Goal: Task Accomplishment & Management: Use online tool/utility

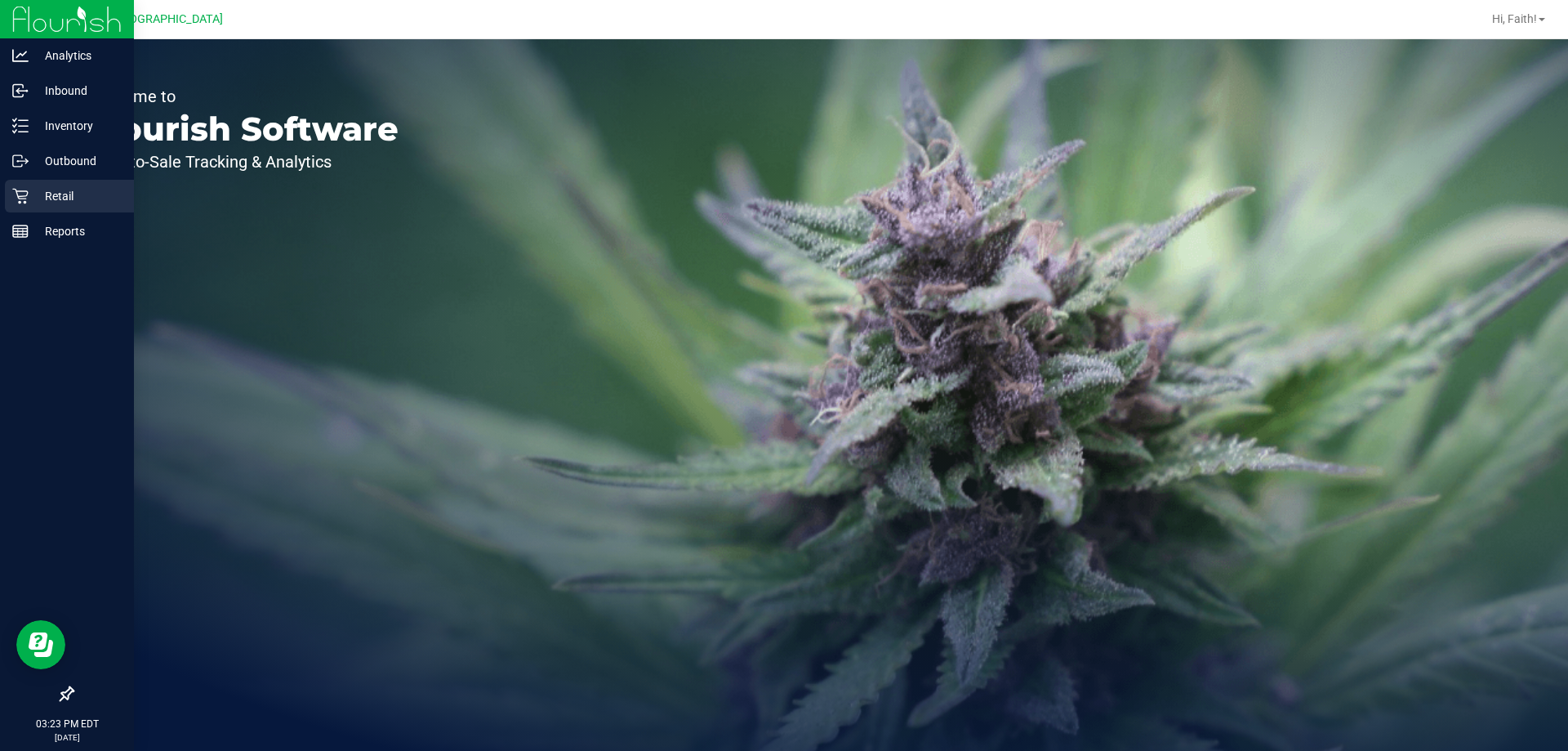
click at [47, 200] on p "Retail" at bounding box center [77, 196] width 98 height 20
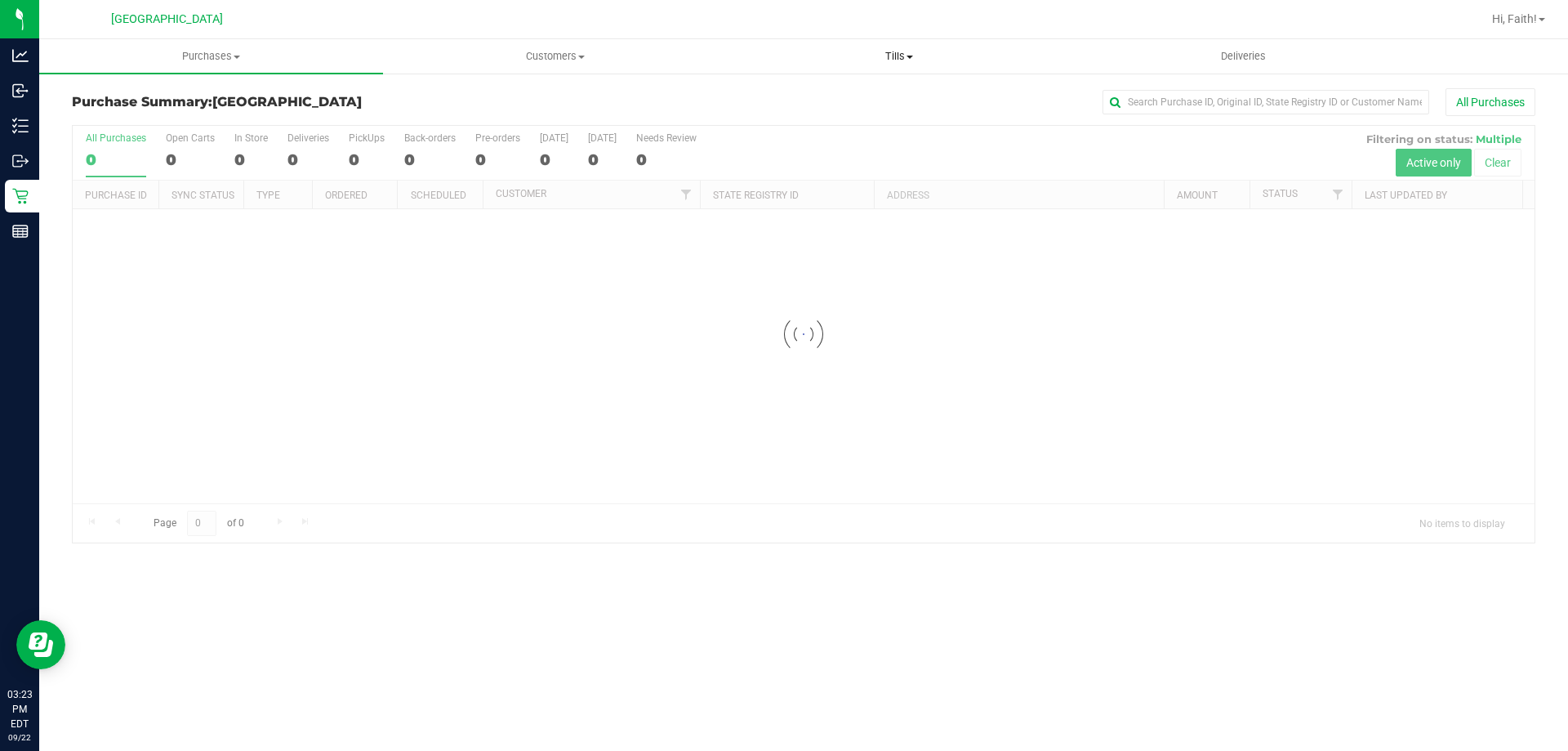
click at [838, 50] on span "Tills" at bounding box center [898, 56] width 342 height 15
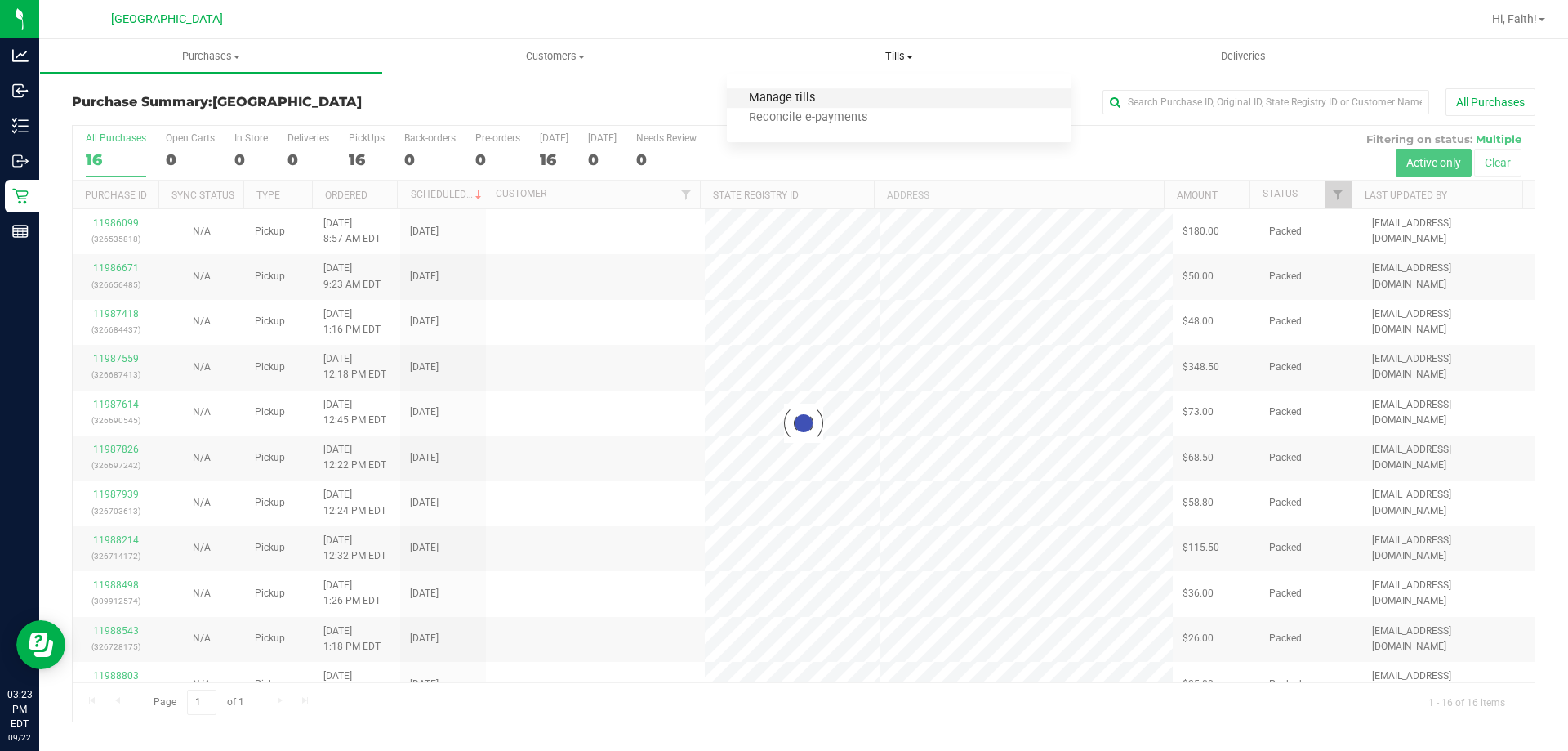
click at [798, 97] on span "Manage tills" at bounding box center [782, 98] width 111 height 14
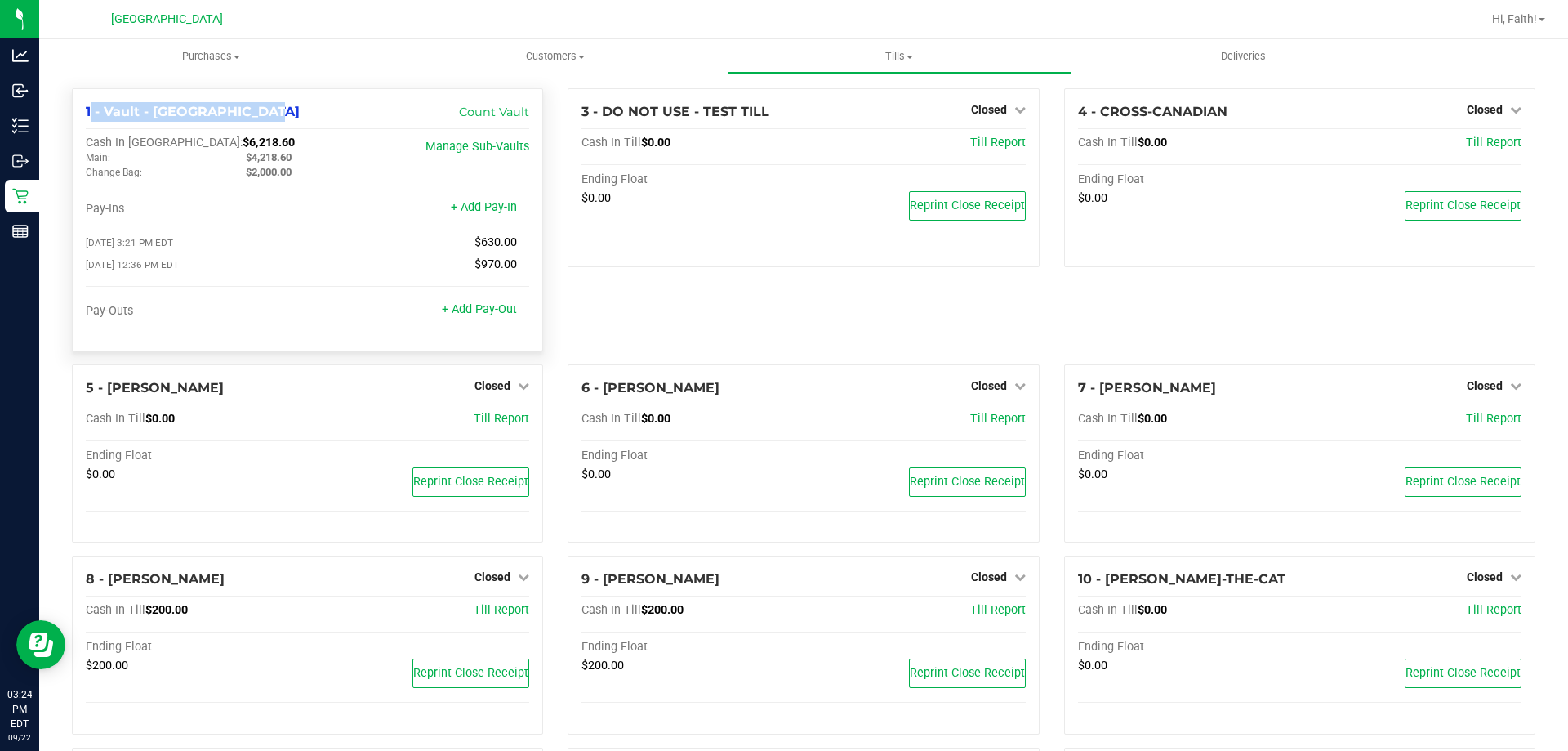
drag, startPoint x: 264, startPoint y: 106, endPoint x: 76, endPoint y: 115, distance: 188.2
click at [76, 115] on div "1 - Vault - [GEOGRAPHIC_DATA] WC Count Vault Cash In Vault: $6,218.60 Main: $4,…" at bounding box center [307, 219] width 471 height 263
click at [106, 117] on span "1 - Vault - [GEOGRAPHIC_DATA]" at bounding box center [193, 112] width 214 height 16
click at [23, 131] on line at bounding box center [23, 131] width 9 height 0
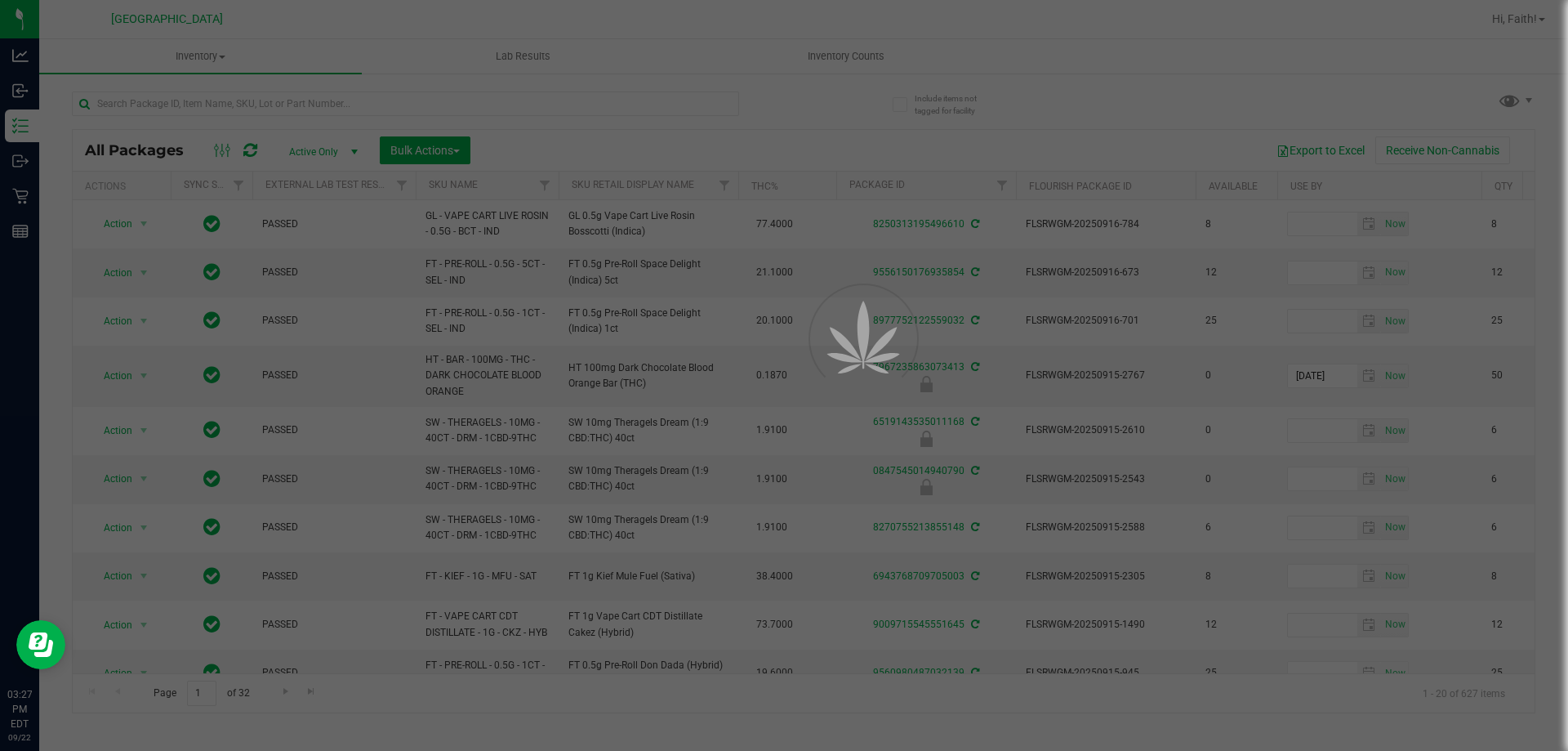
click at [349, 97] on div at bounding box center [784, 375] width 1568 height 751
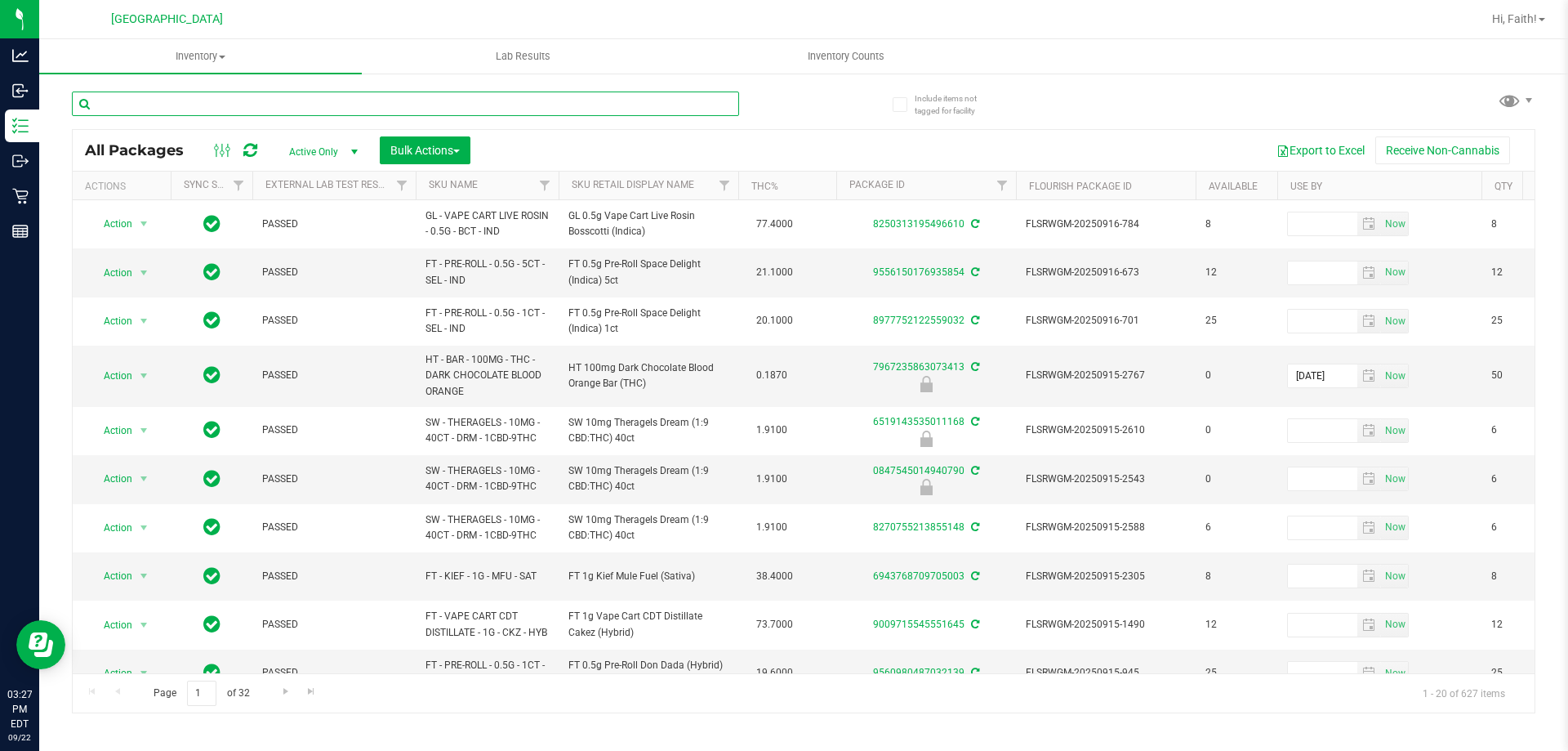
click at [407, 101] on input "text" at bounding box center [404, 103] width 667 height 24
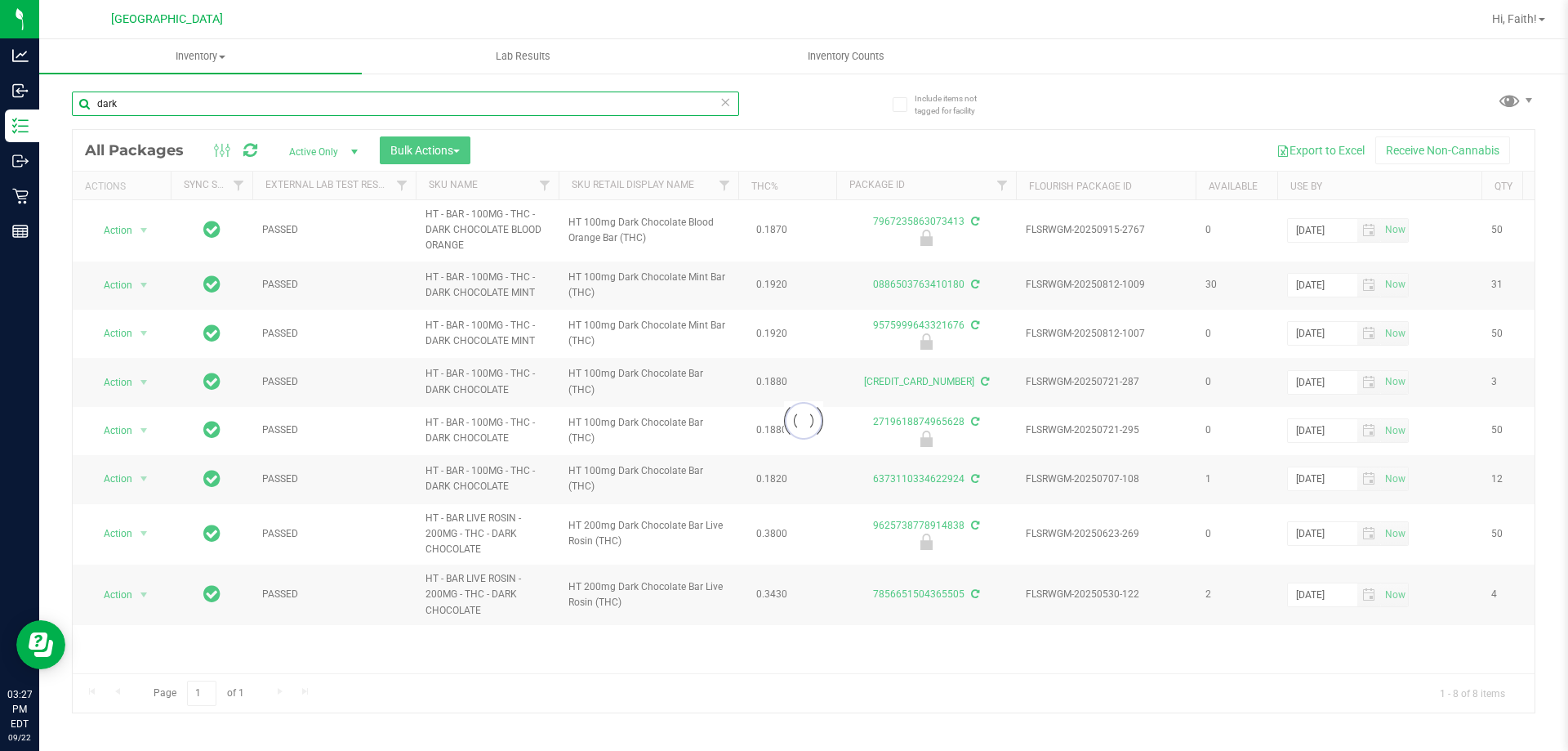
type input "dark"
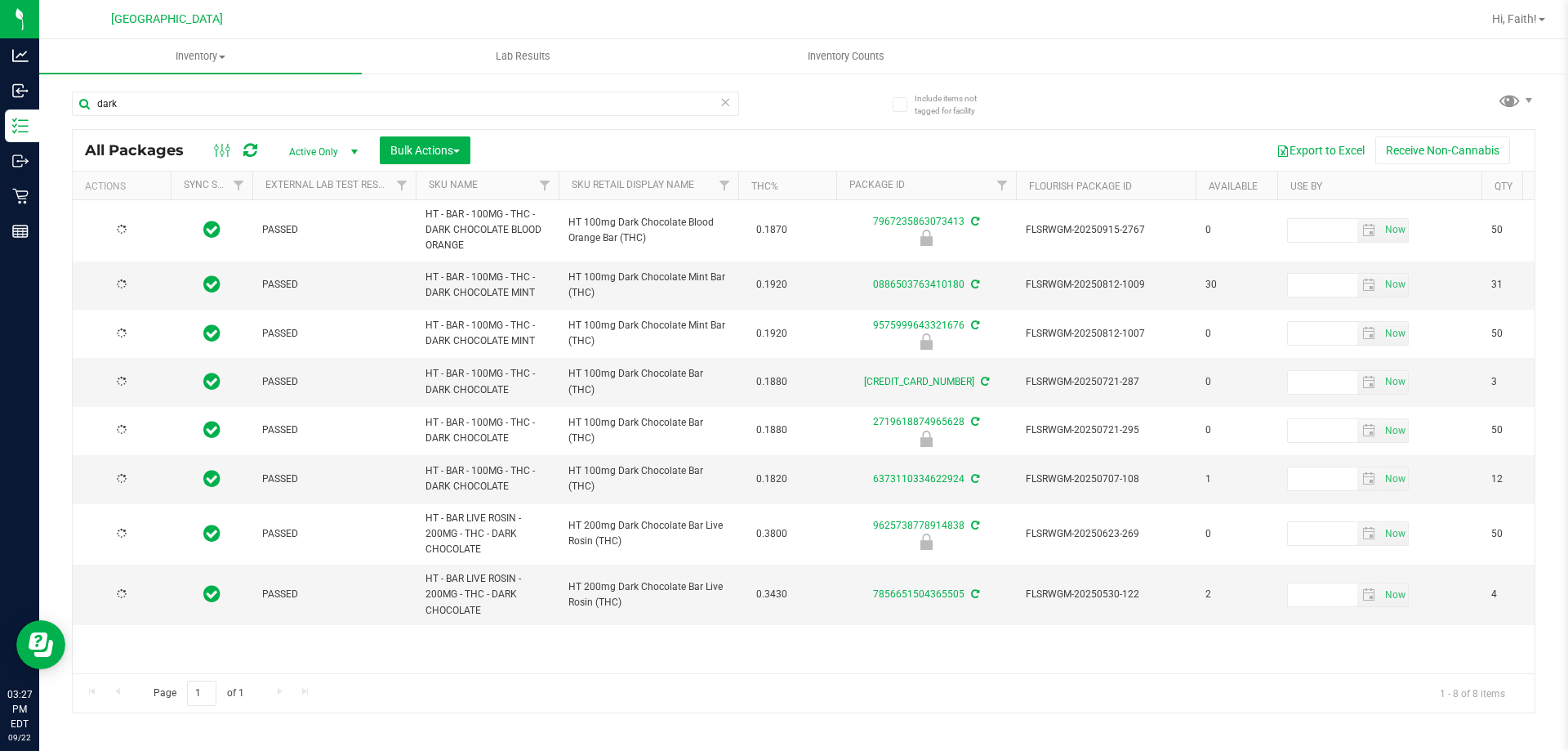
type input "[DATE]"
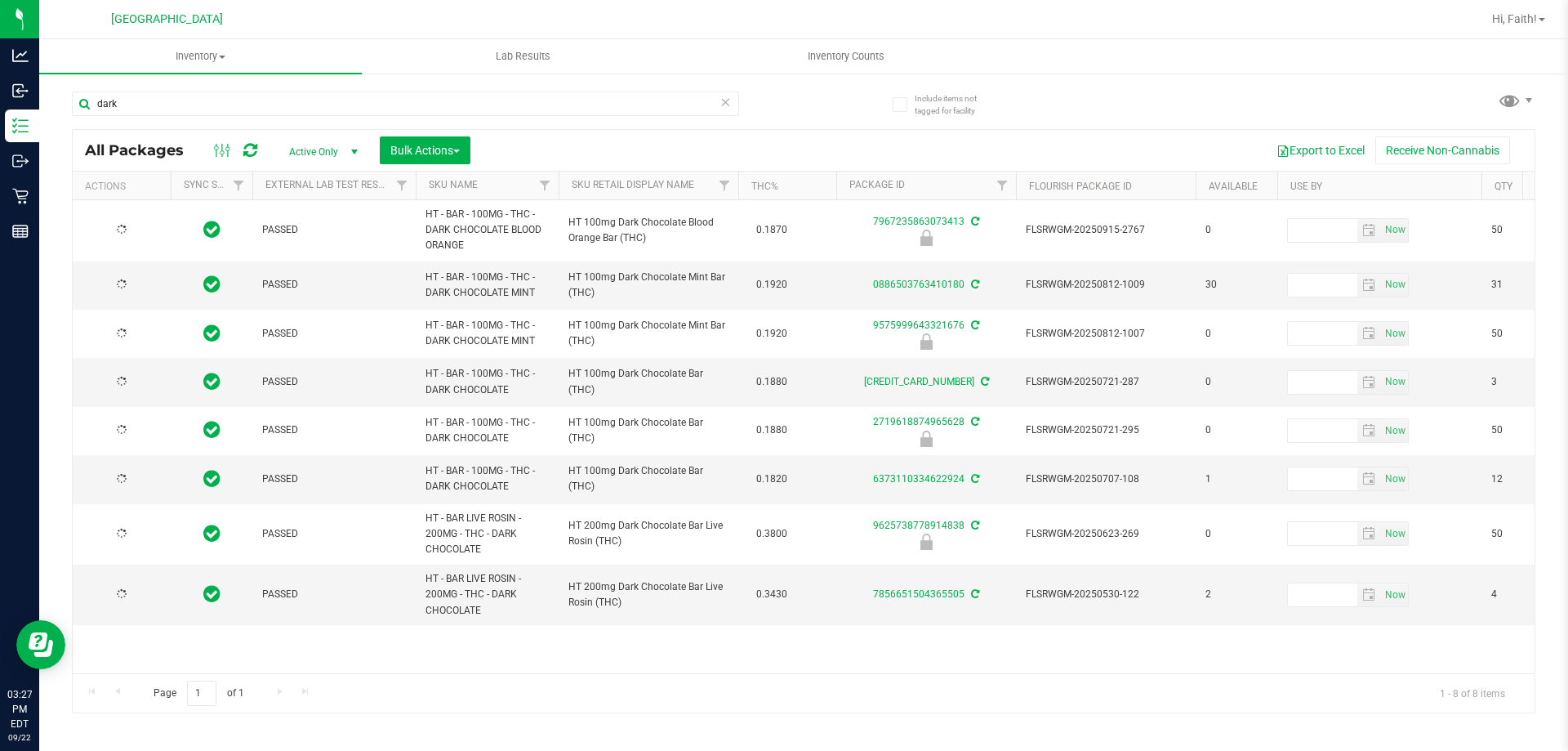
type input "[DATE]"
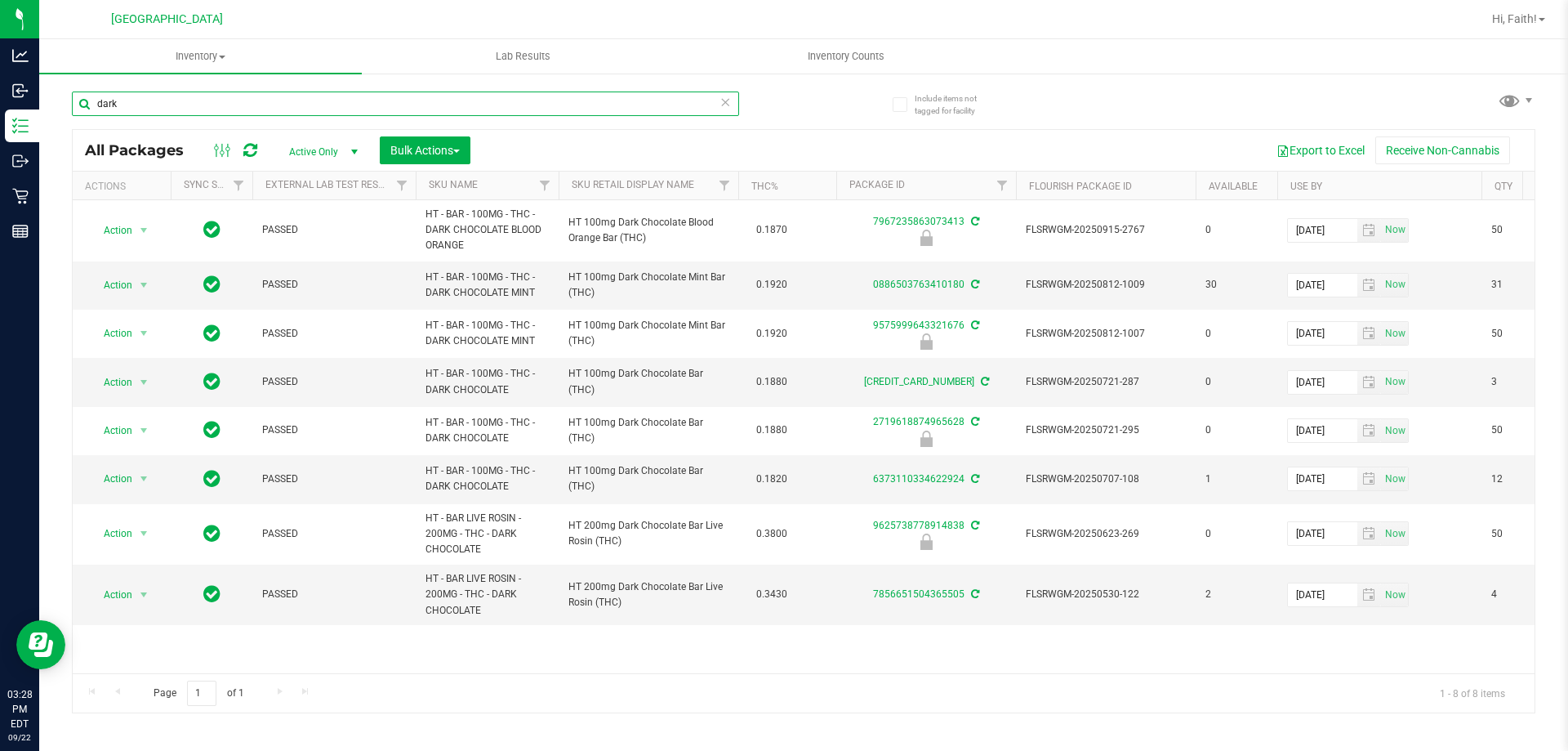
drag, startPoint x: 174, startPoint y: 91, endPoint x: 165, endPoint y: 95, distance: 9.8
click at [165, 95] on input "dark" at bounding box center [404, 103] width 667 height 24
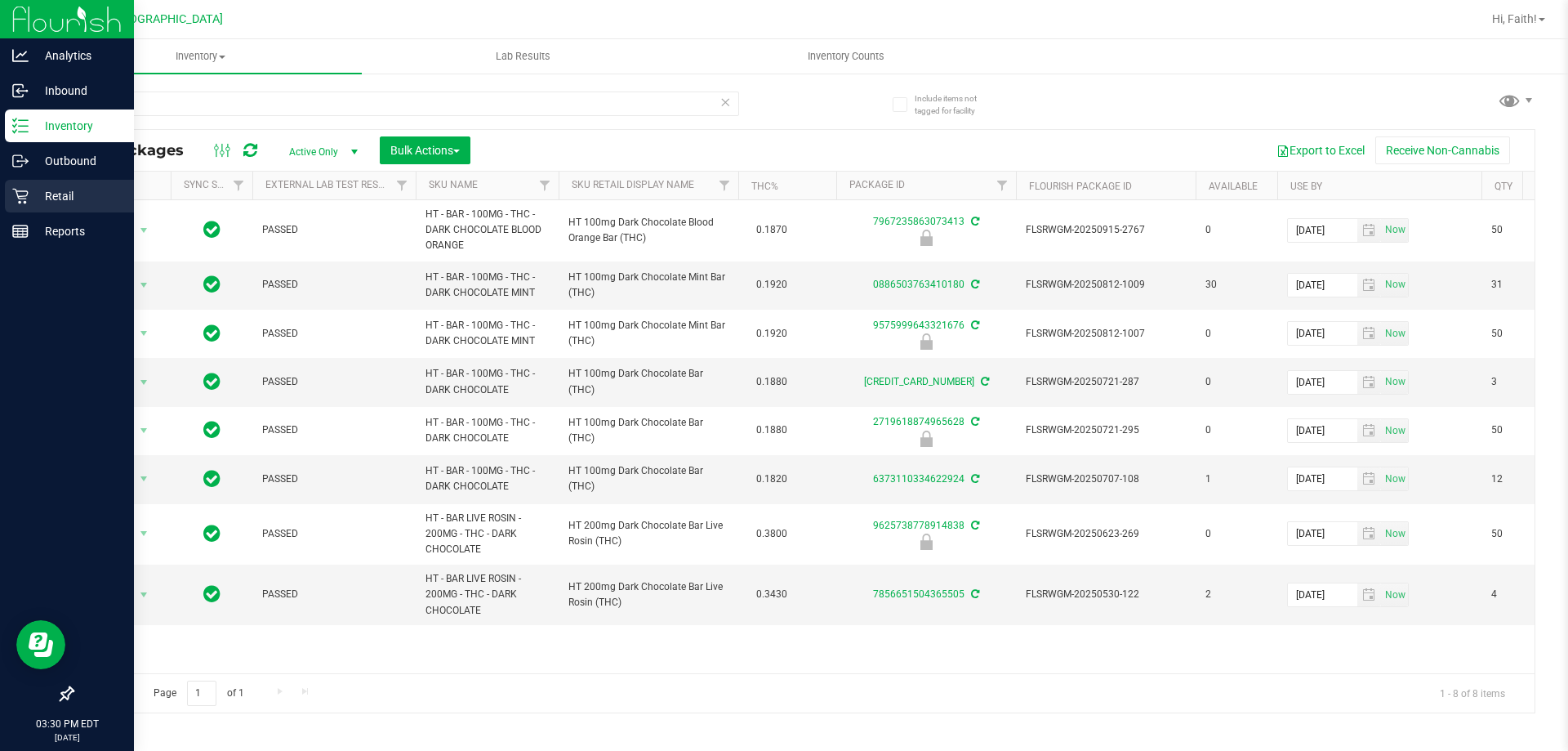
click at [19, 205] on div "Retail" at bounding box center [70, 195] width 129 height 32
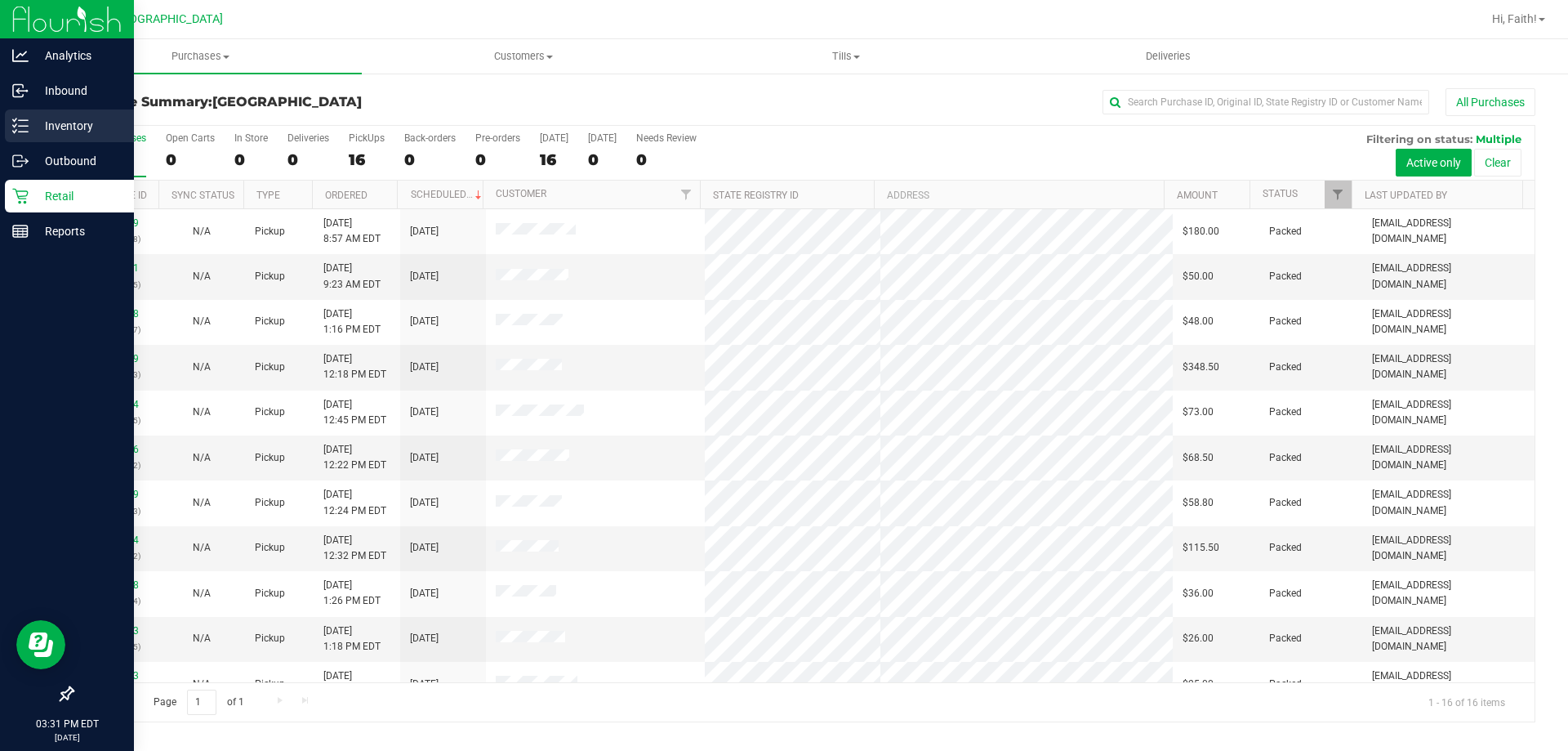
drag, startPoint x: 431, startPoint y: -99, endPoint x: 11, endPoint y: 117, distance: 472.3
click at [11, 117] on div "Inventory" at bounding box center [70, 125] width 129 height 32
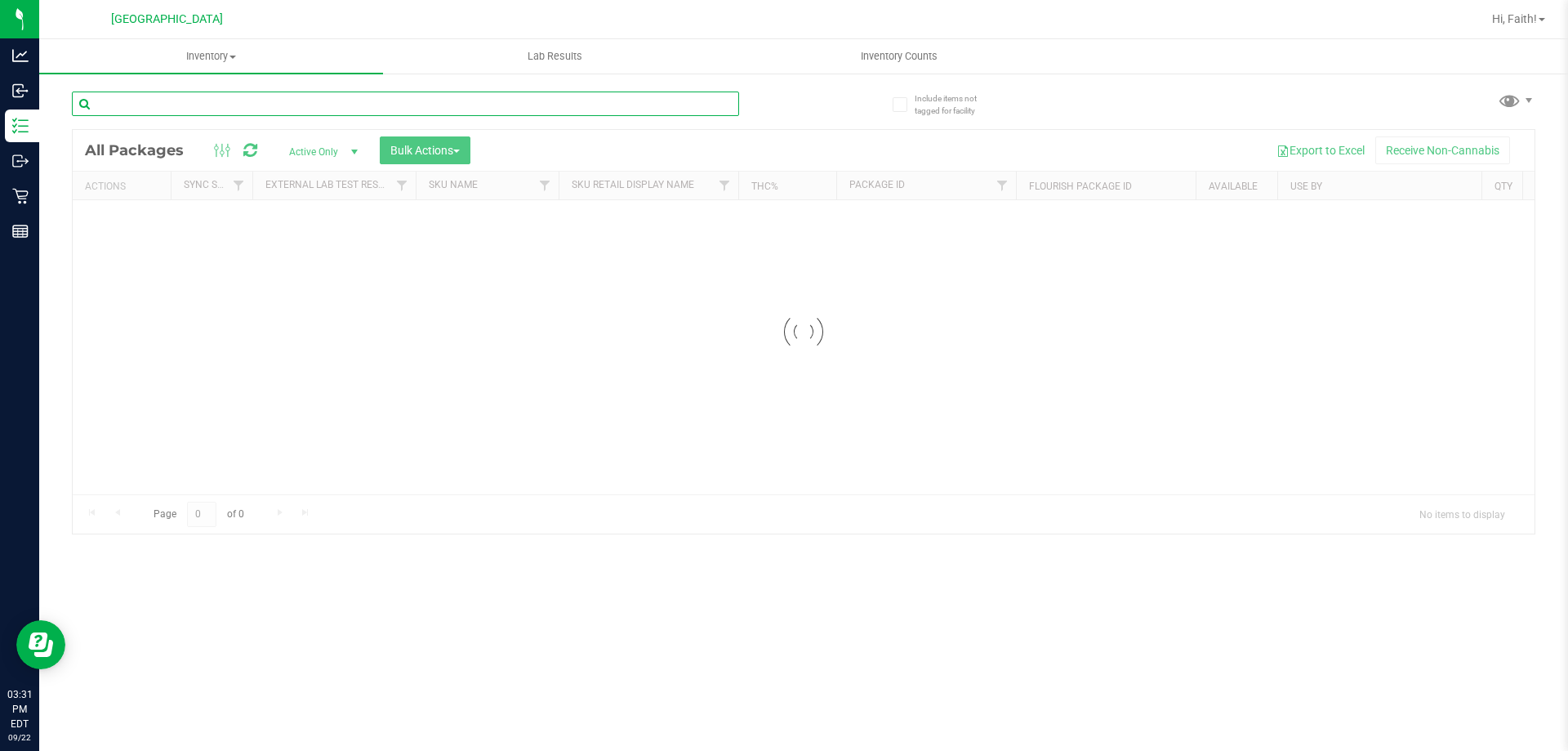
click at [301, 115] on input "text" at bounding box center [404, 103] width 667 height 24
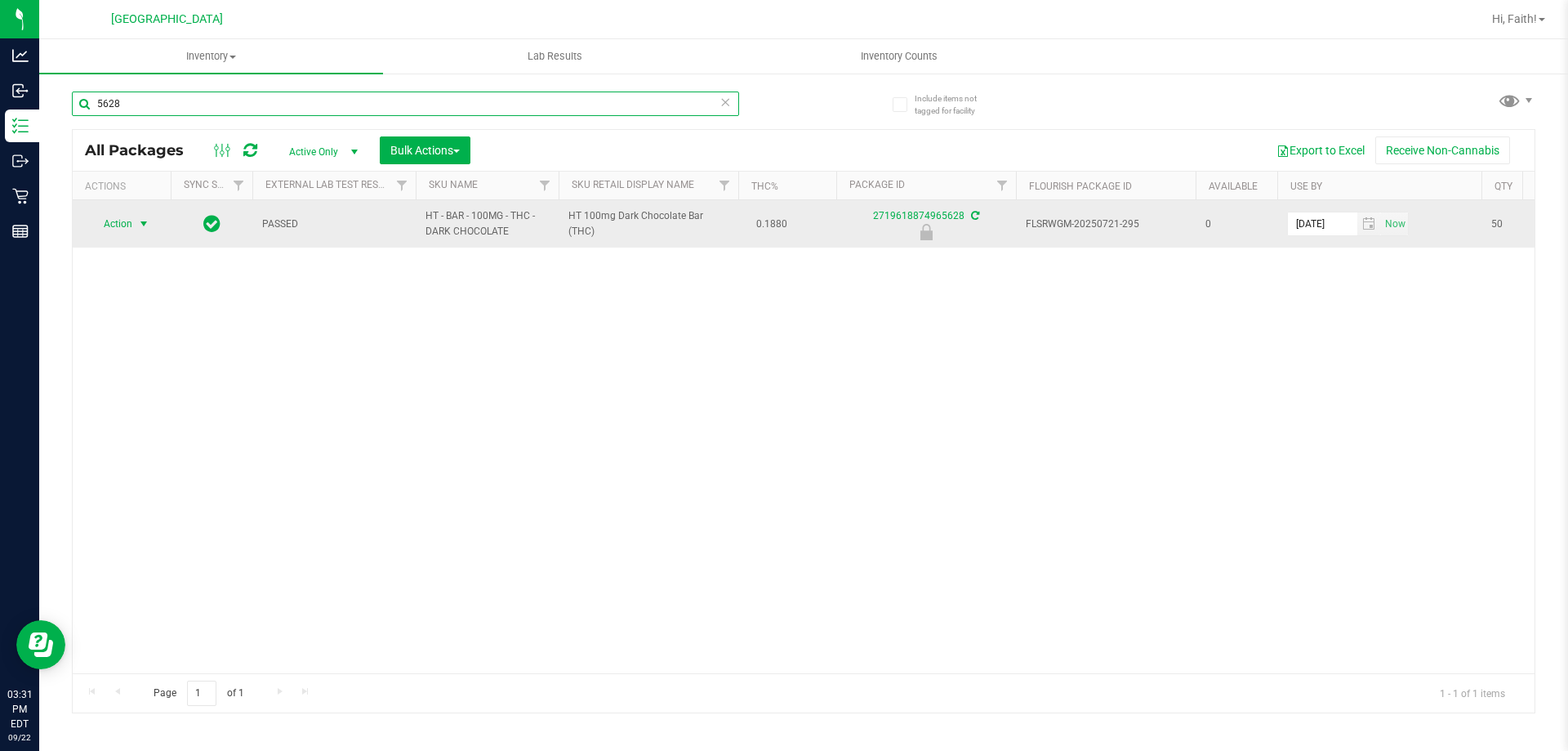
type input "5628"
click at [141, 222] on span "select" at bounding box center [143, 223] width 13 height 13
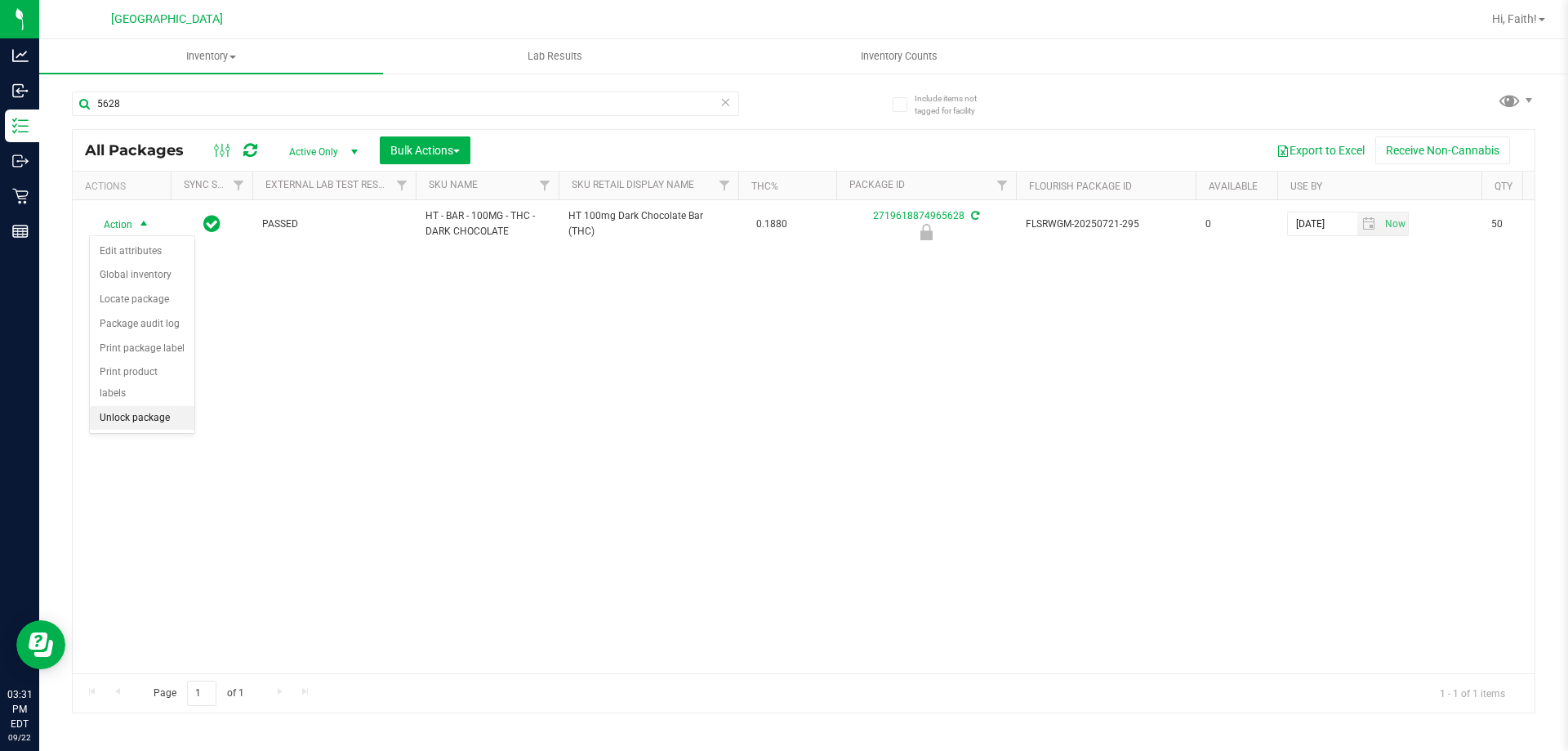
click at [157, 406] on li "Unlock package" at bounding box center [142, 418] width 105 height 24
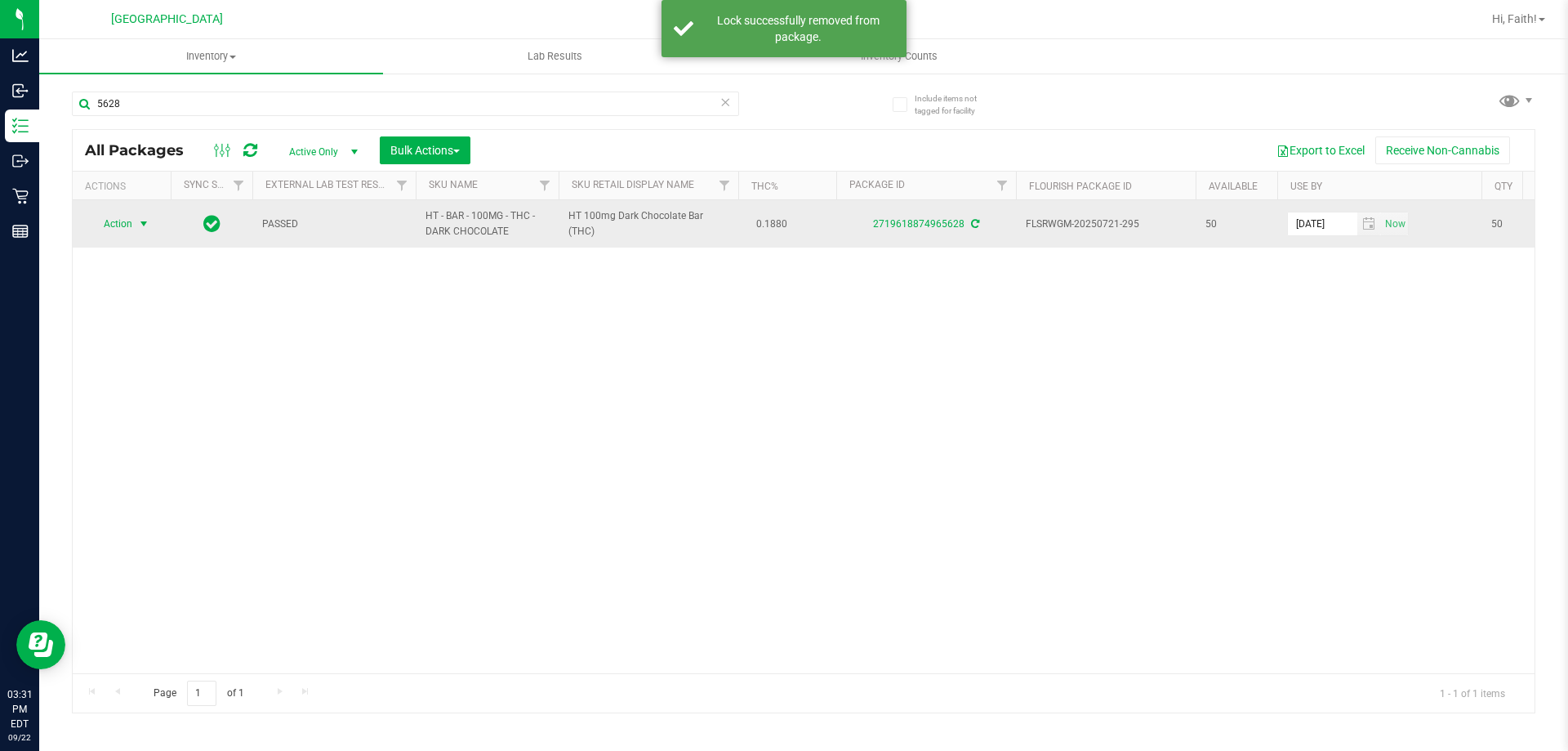
click at [134, 220] on span "select" at bounding box center [144, 223] width 21 height 23
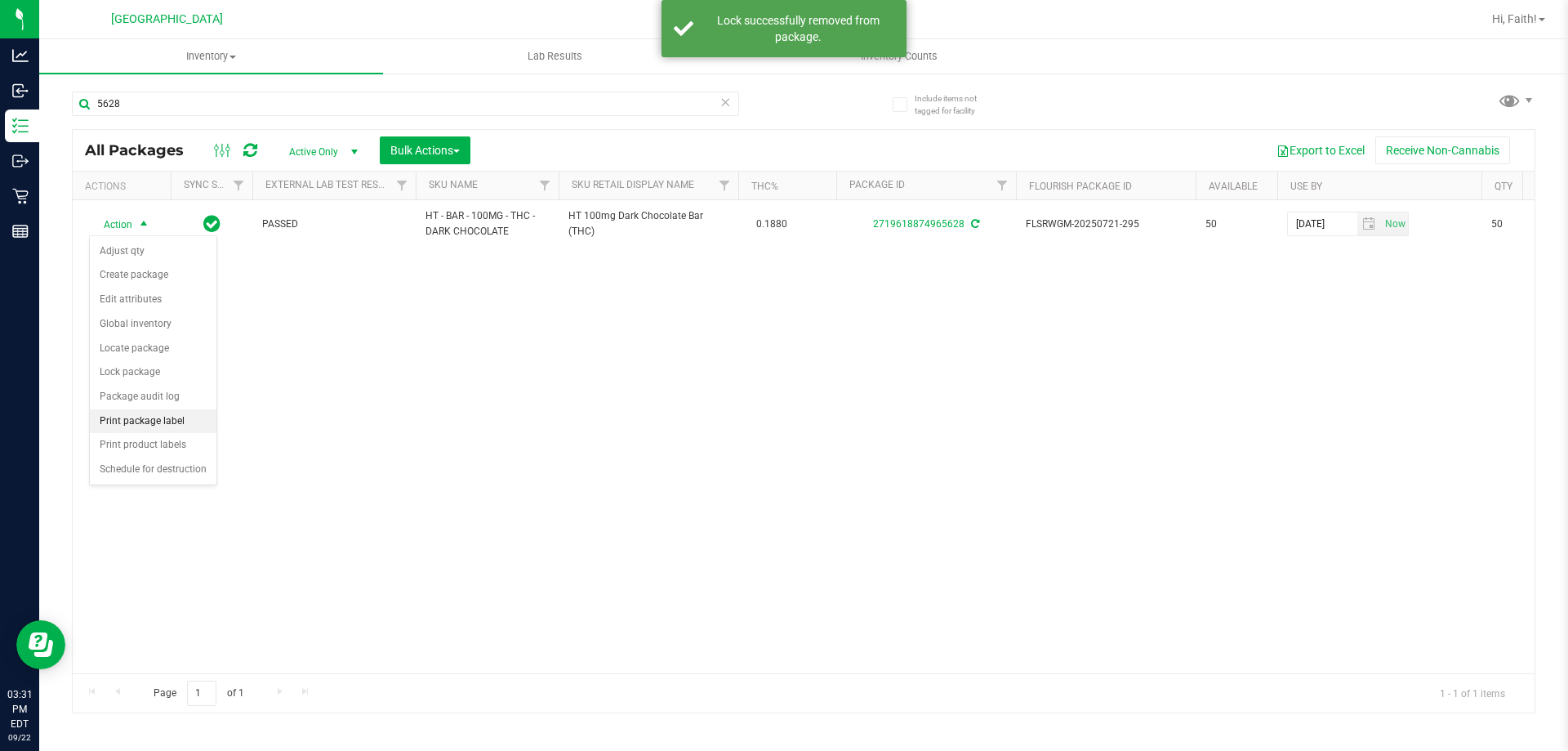
click at [160, 418] on li "Print package label" at bounding box center [153, 421] width 126 height 24
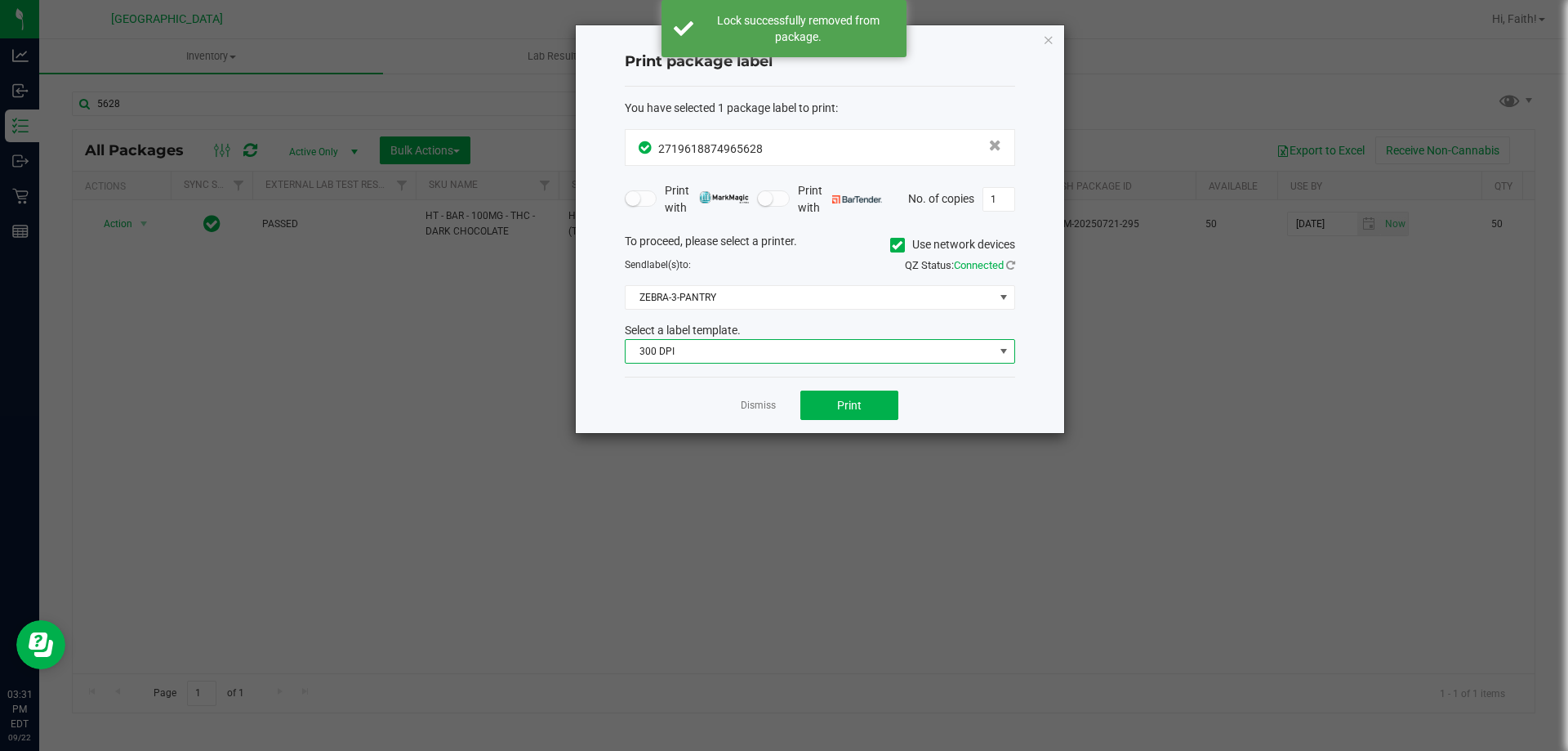
click at [761, 342] on span "300 DPI" at bounding box center [810, 351] width 368 height 23
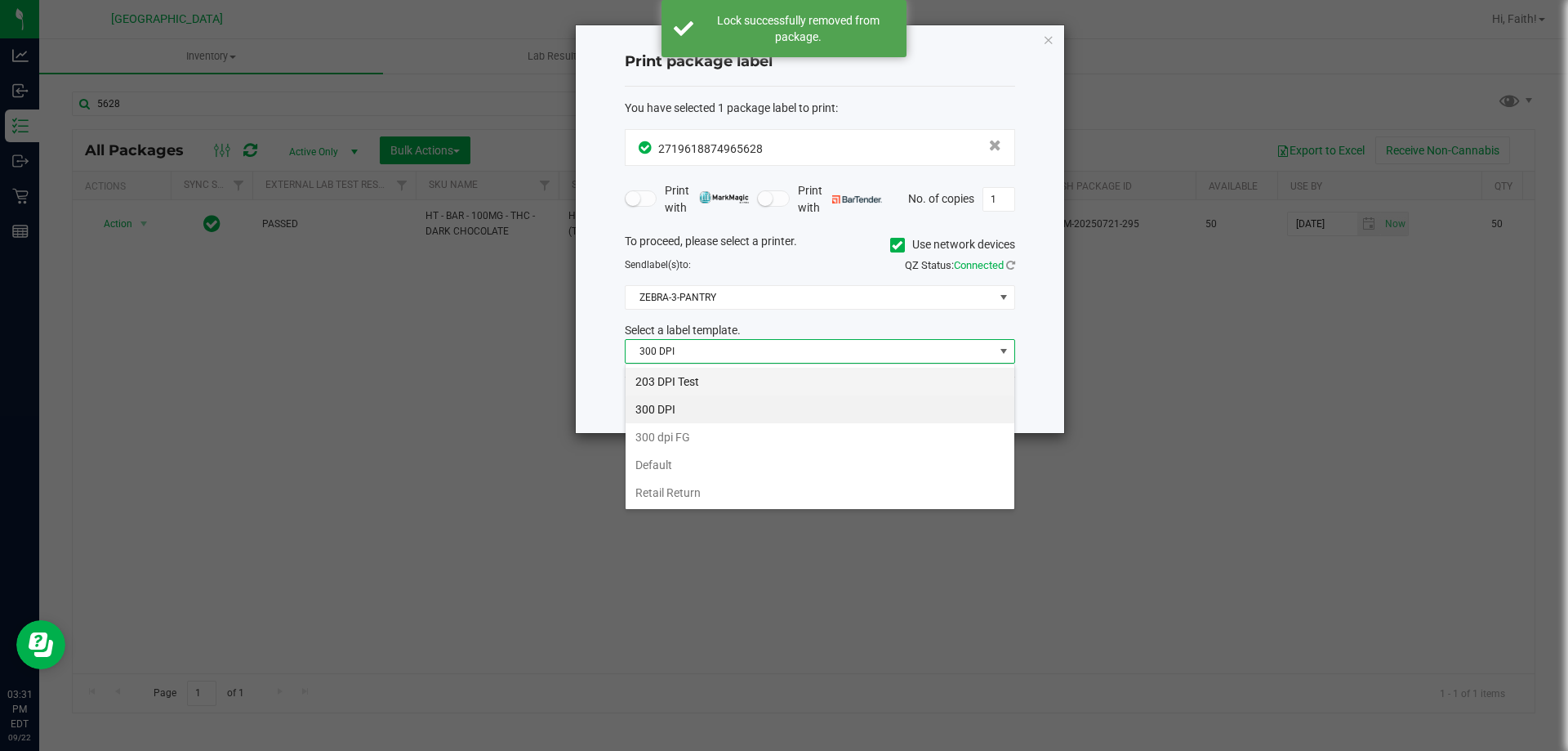
scroll to position [24, 391]
click at [634, 387] on li "203 DPI Test" at bounding box center [820, 381] width 389 height 27
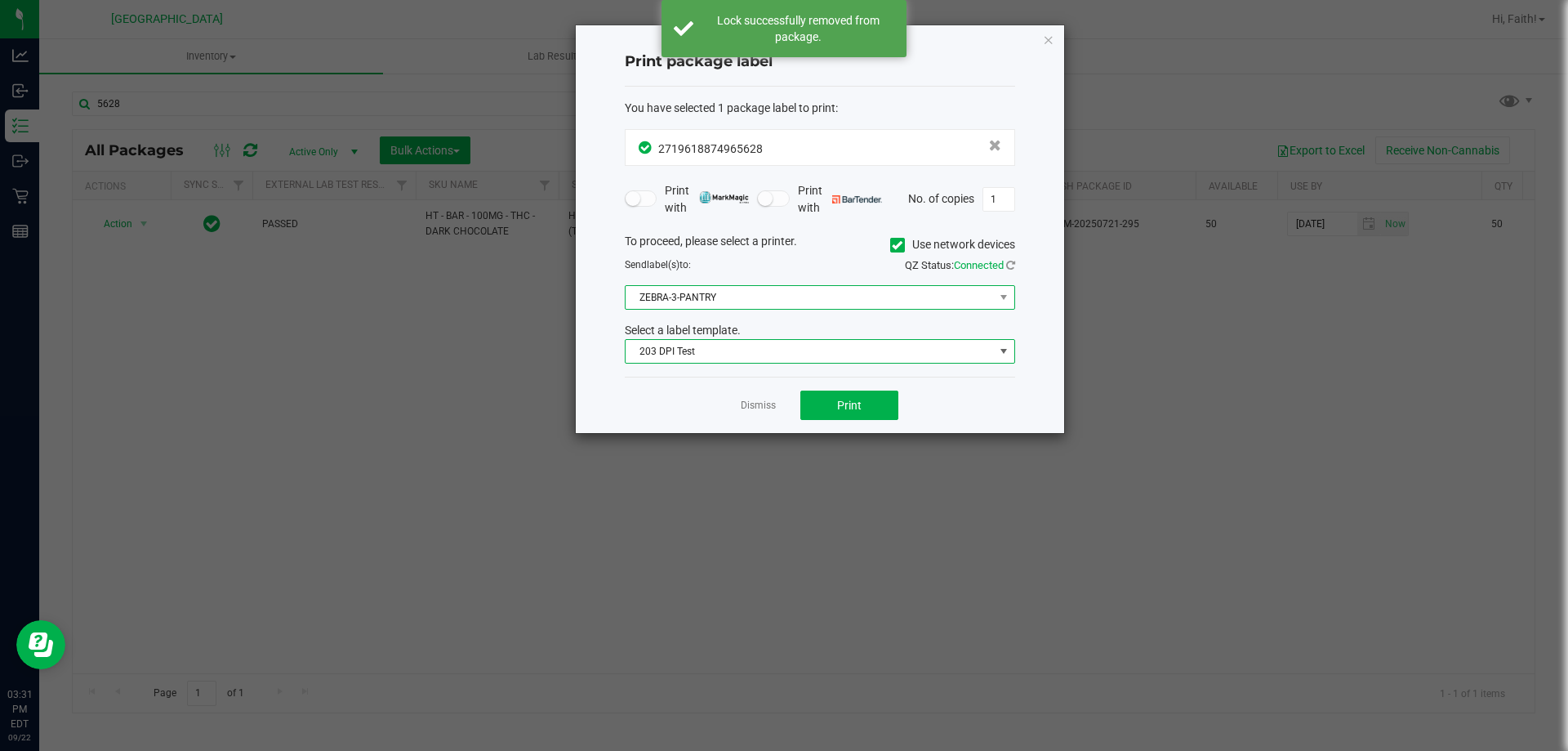
click at [682, 288] on span "ZEBRA-3-PANTRY" at bounding box center [810, 297] width 368 height 23
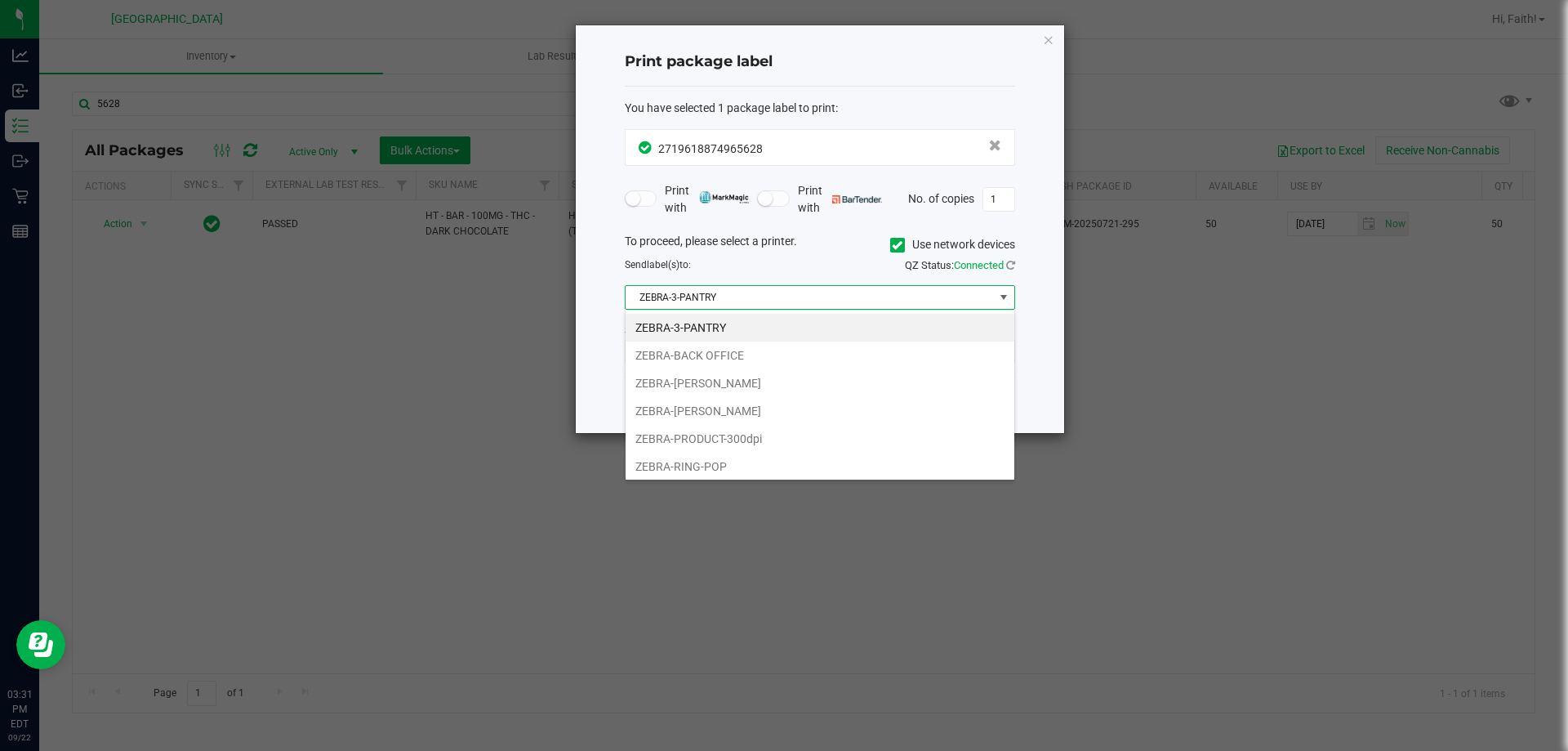
drag, startPoint x: 738, startPoint y: 459, endPoint x: 673, endPoint y: 460, distance: 65.0
click at [738, 460] on li "ZEBRA-RING-POP" at bounding box center [820, 466] width 389 height 27
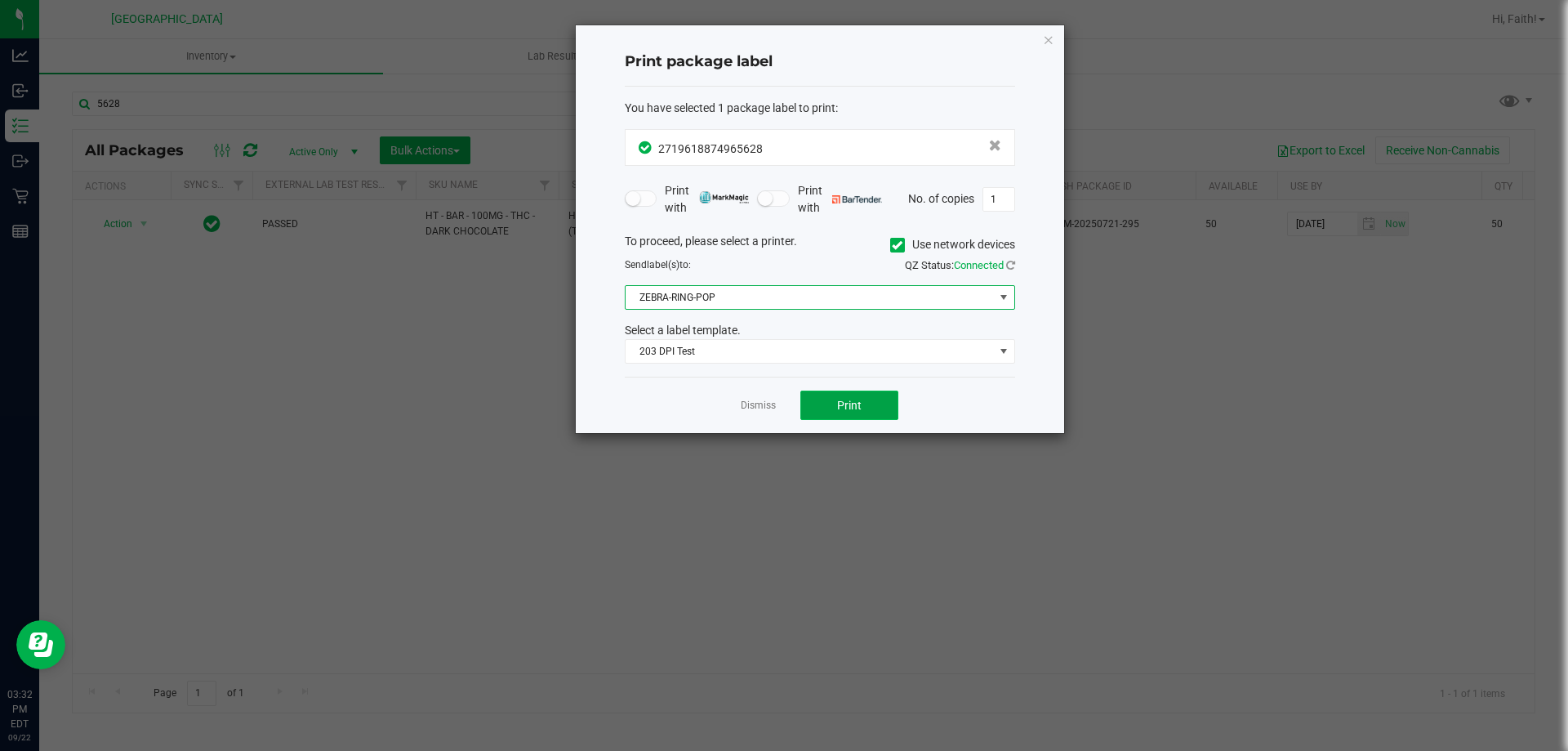
click at [843, 408] on span "Print" at bounding box center [849, 404] width 24 height 13
click at [1049, 38] on icon "button" at bounding box center [1049, 39] width 12 height 20
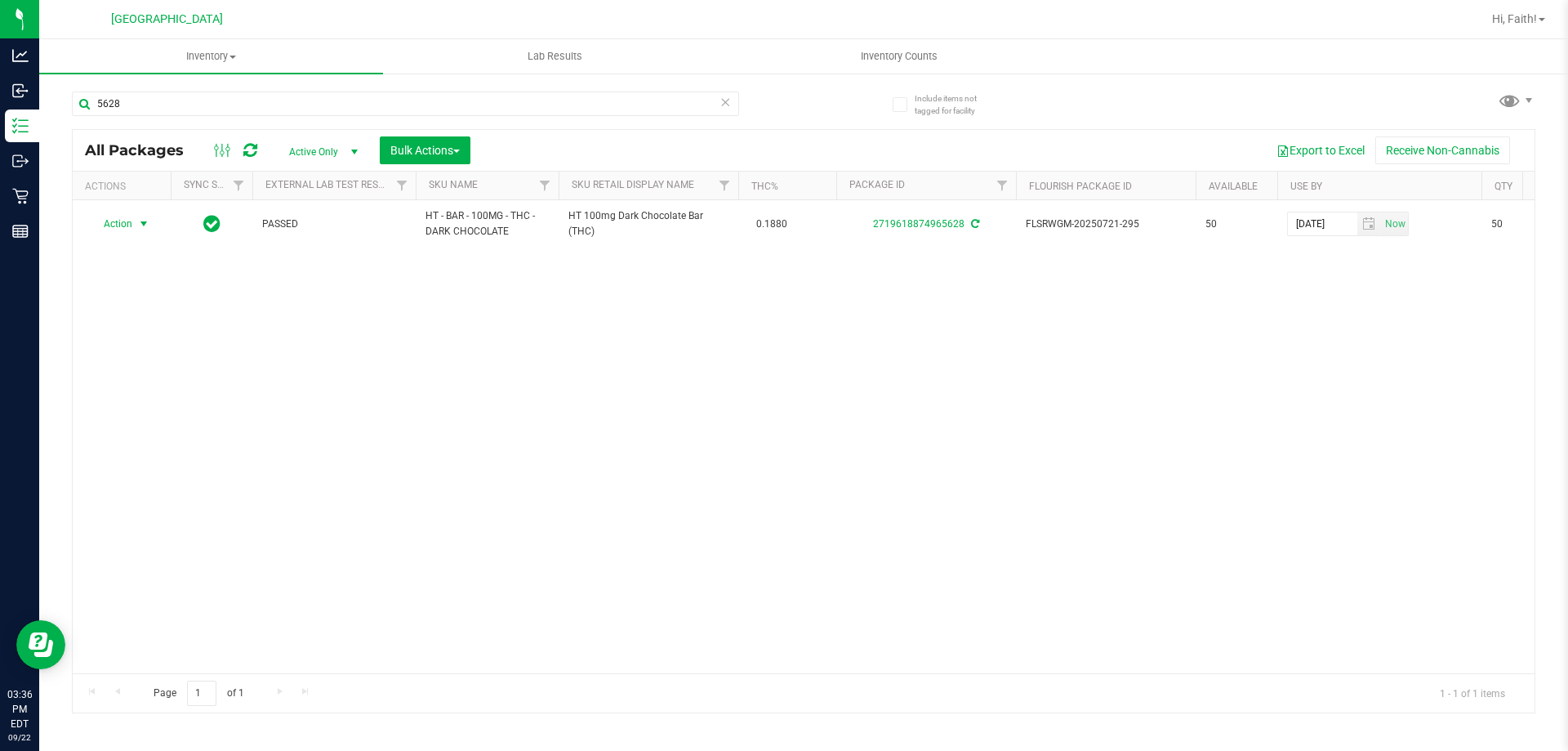
click at [729, 102] on icon at bounding box center [726, 101] width 12 height 20
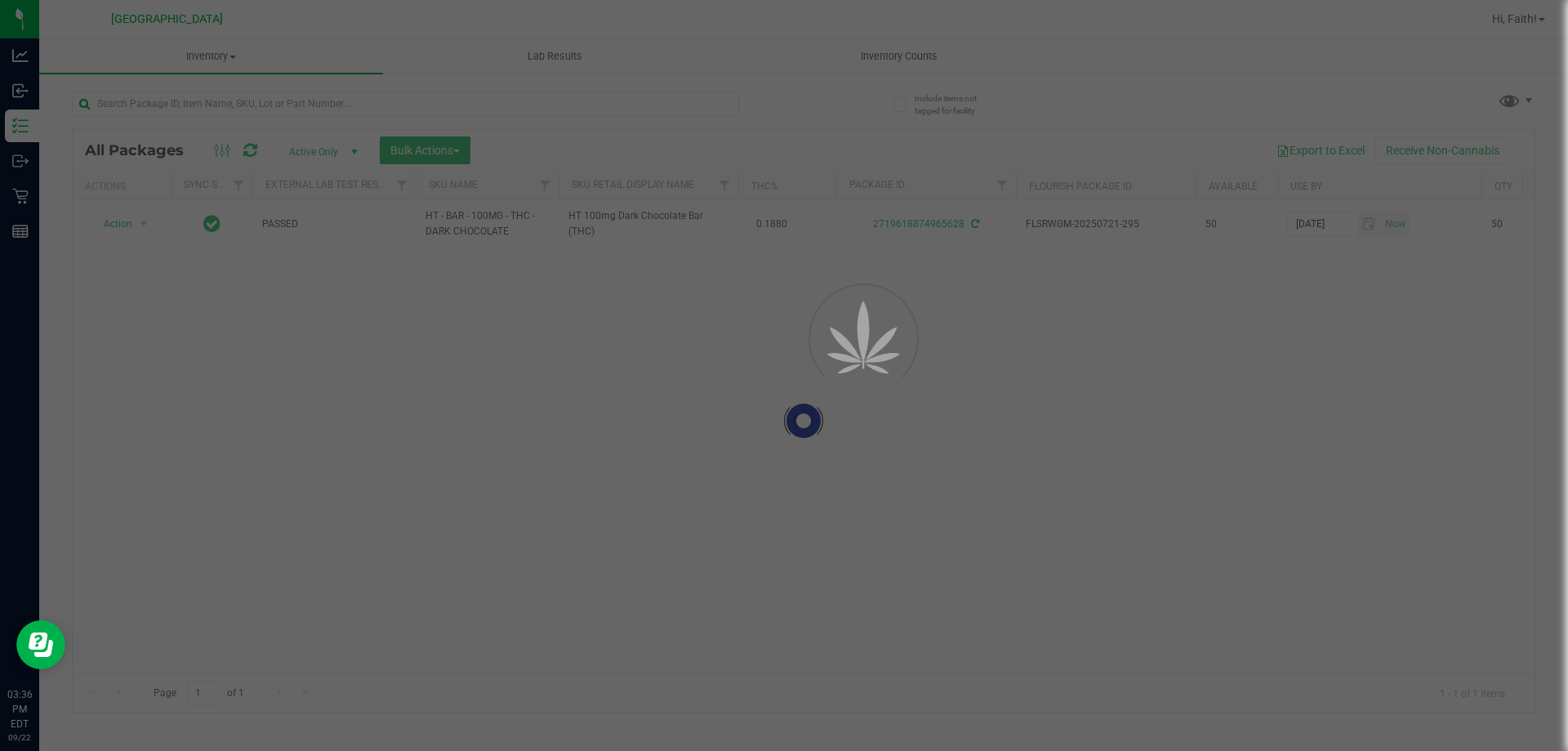
click at [680, 109] on div at bounding box center [784, 375] width 1568 height 751
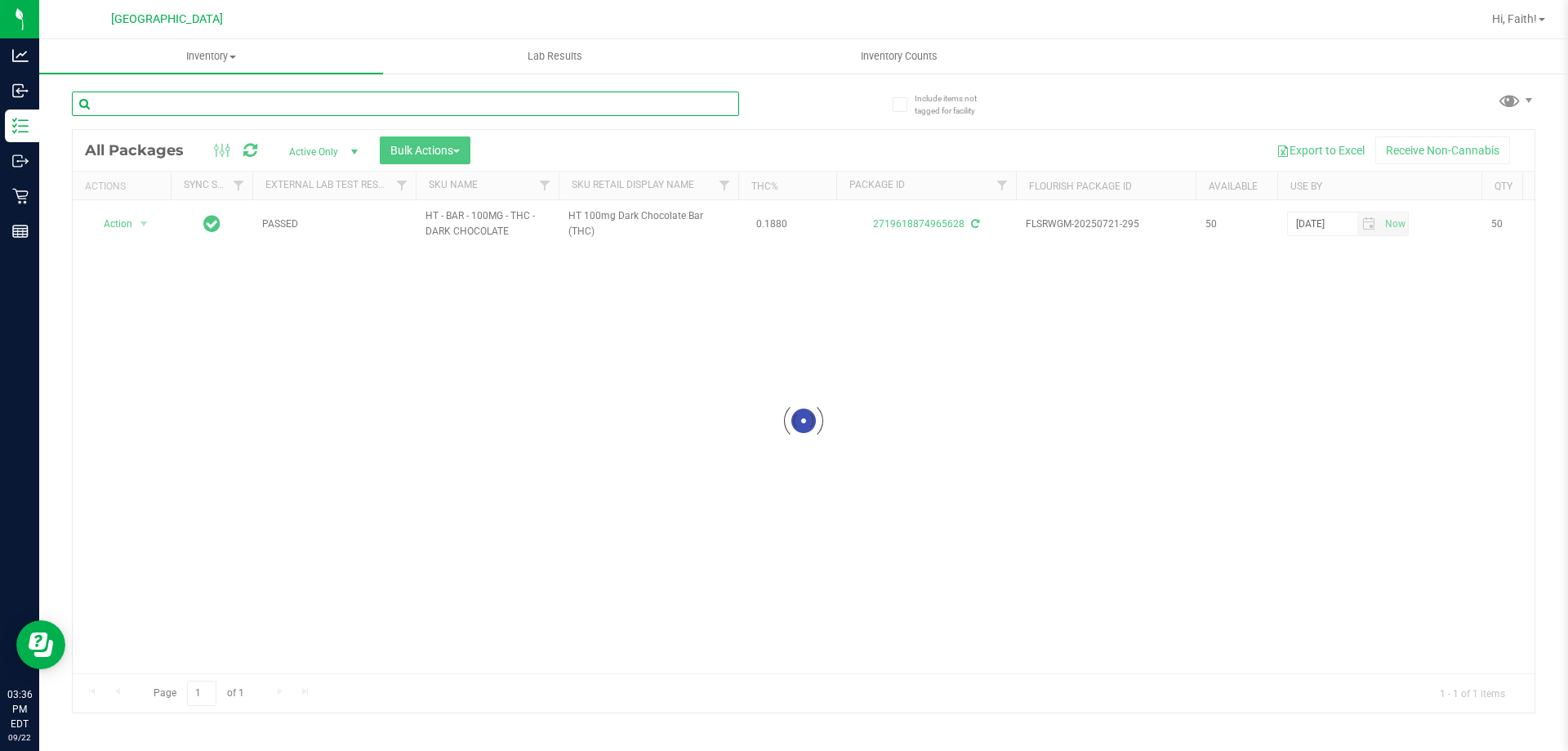
click at [643, 106] on input "text" at bounding box center [404, 103] width 667 height 24
click at [643, 103] on input "text" at bounding box center [404, 103] width 667 height 24
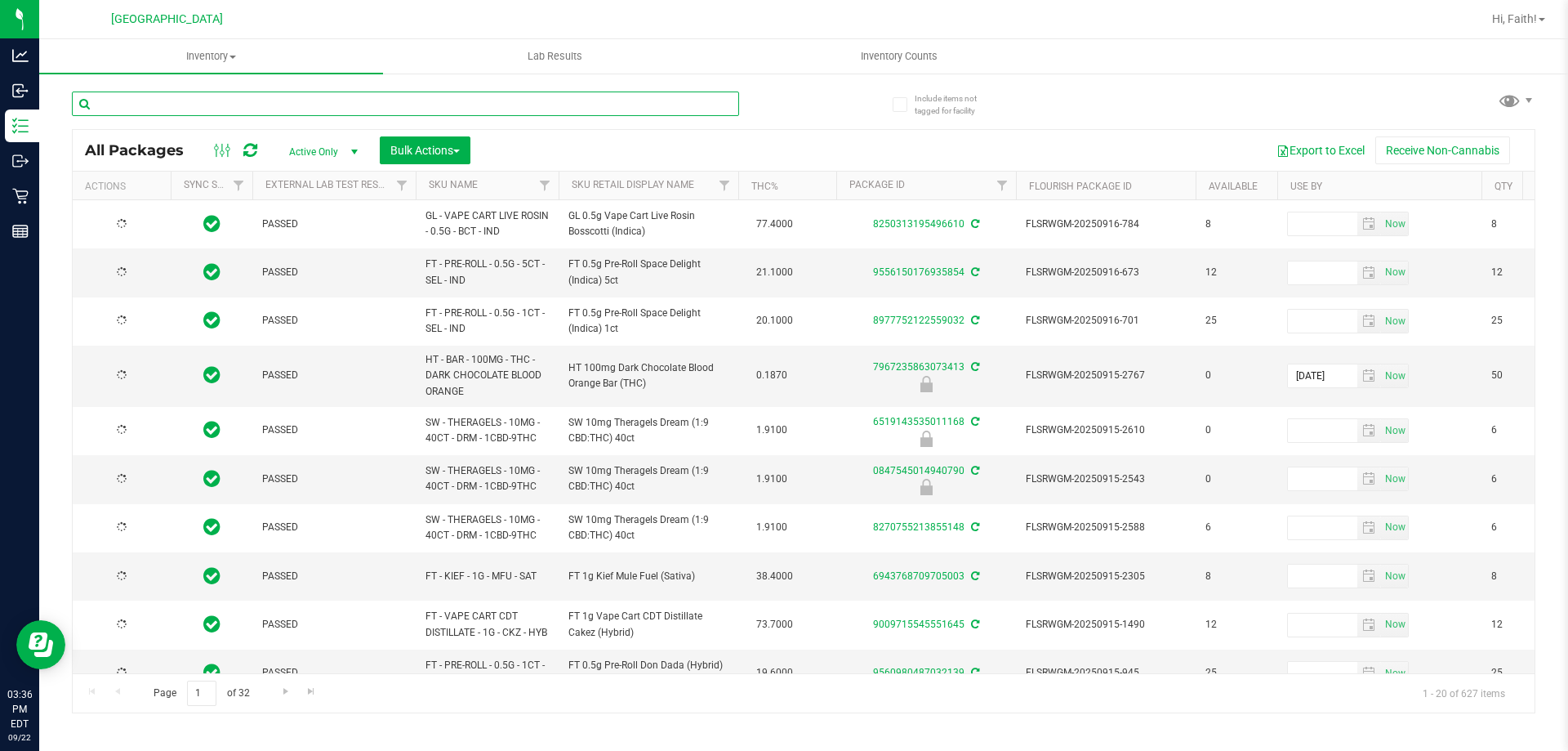
click at [629, 100] on input "text" at bounding box center [404, 103] width 667 height 24
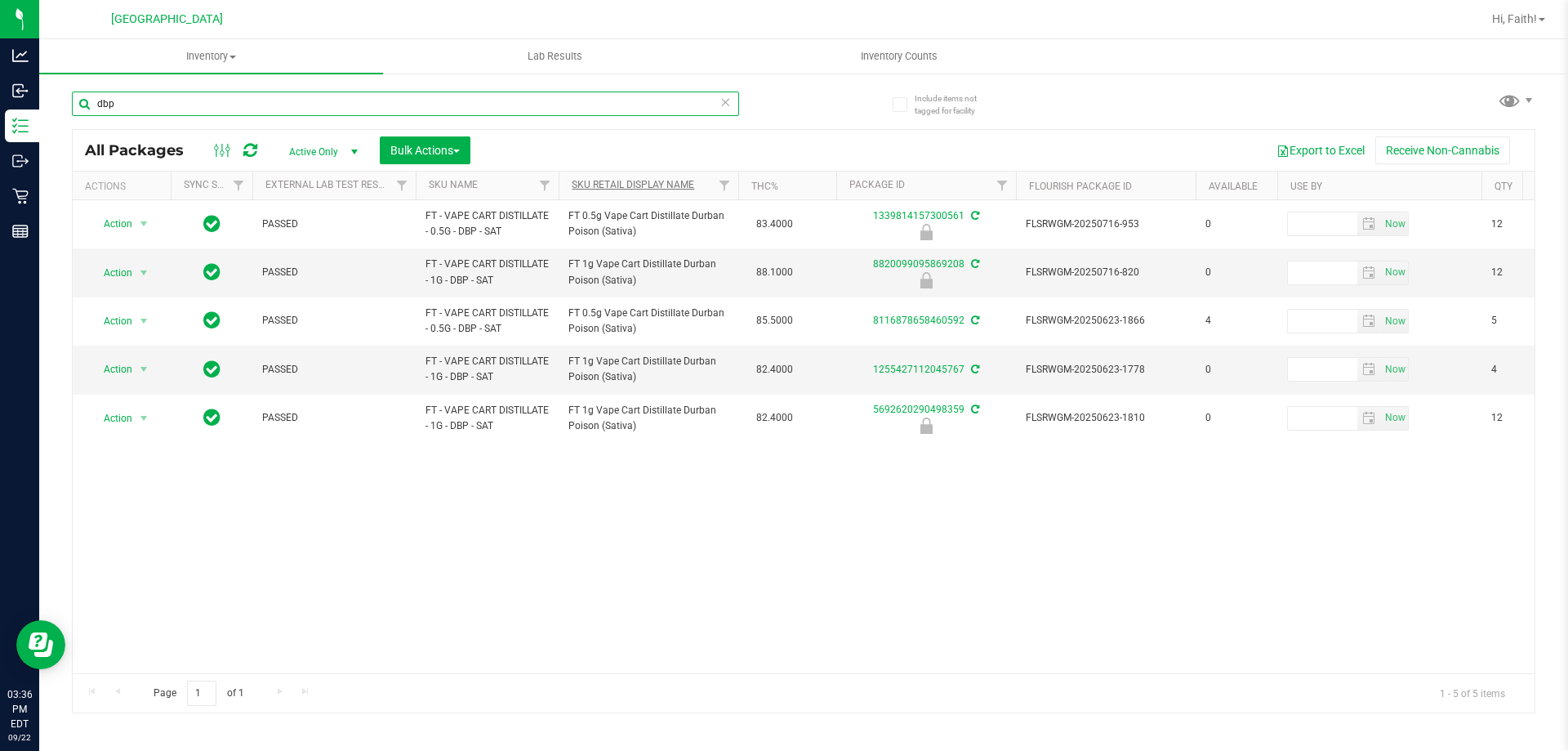
type input "dbp"
click at [682, 182] on link "Sku Retail Display Name" at bounding box center [633, 185] width 122 height 12
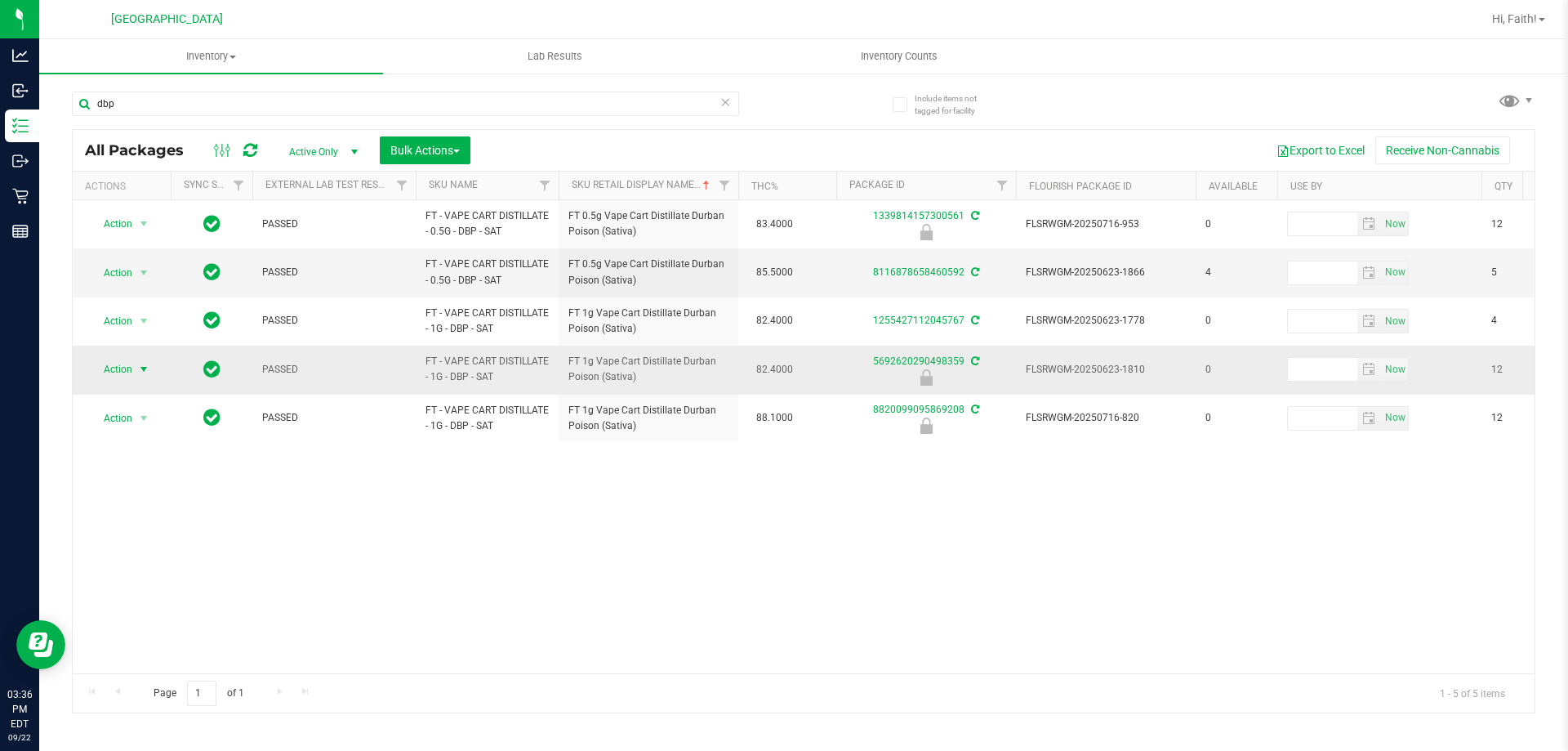
click at [95, 366] on span "Action" at bounding box center [111, 368] width 44 height 23
click at [123, 551] on li "Unlock package" at bounding box center [142, 563] width 105 height 24
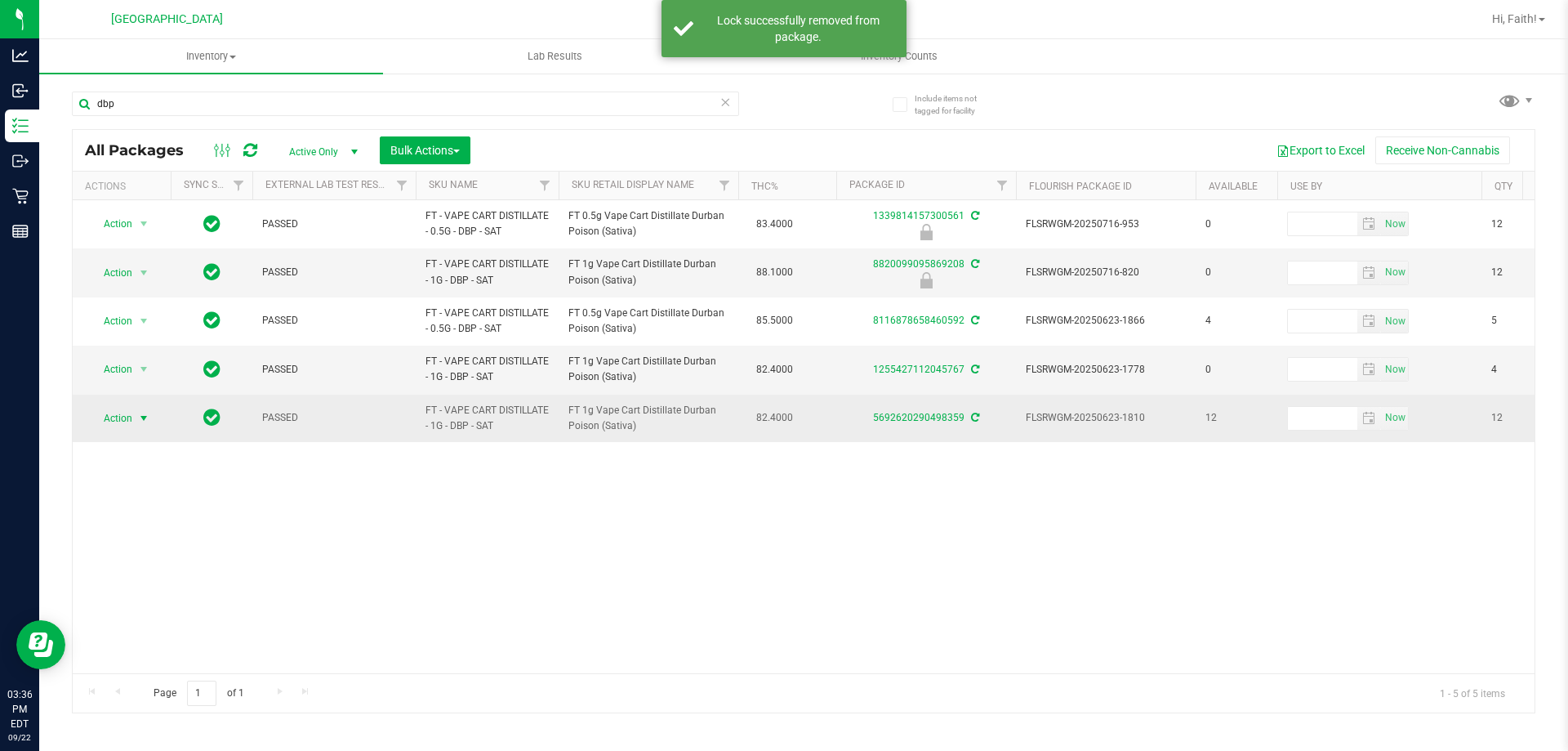
click at [131, 413] on span "Action" at bounding box center [111, 417] width 44 height 23
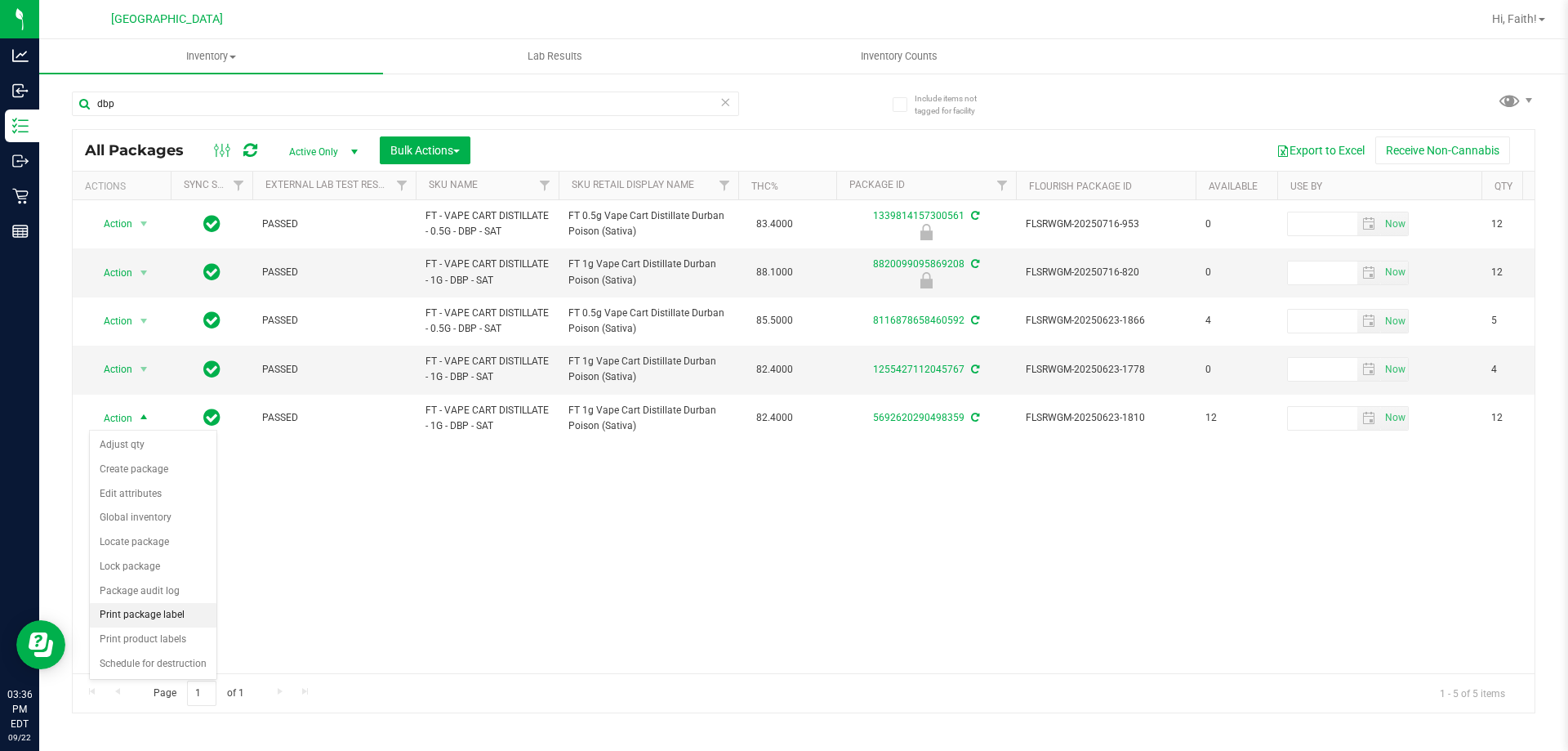
click at [155, 618] on li "Print package label" at bounding box center [153, 615] width 126 height 24
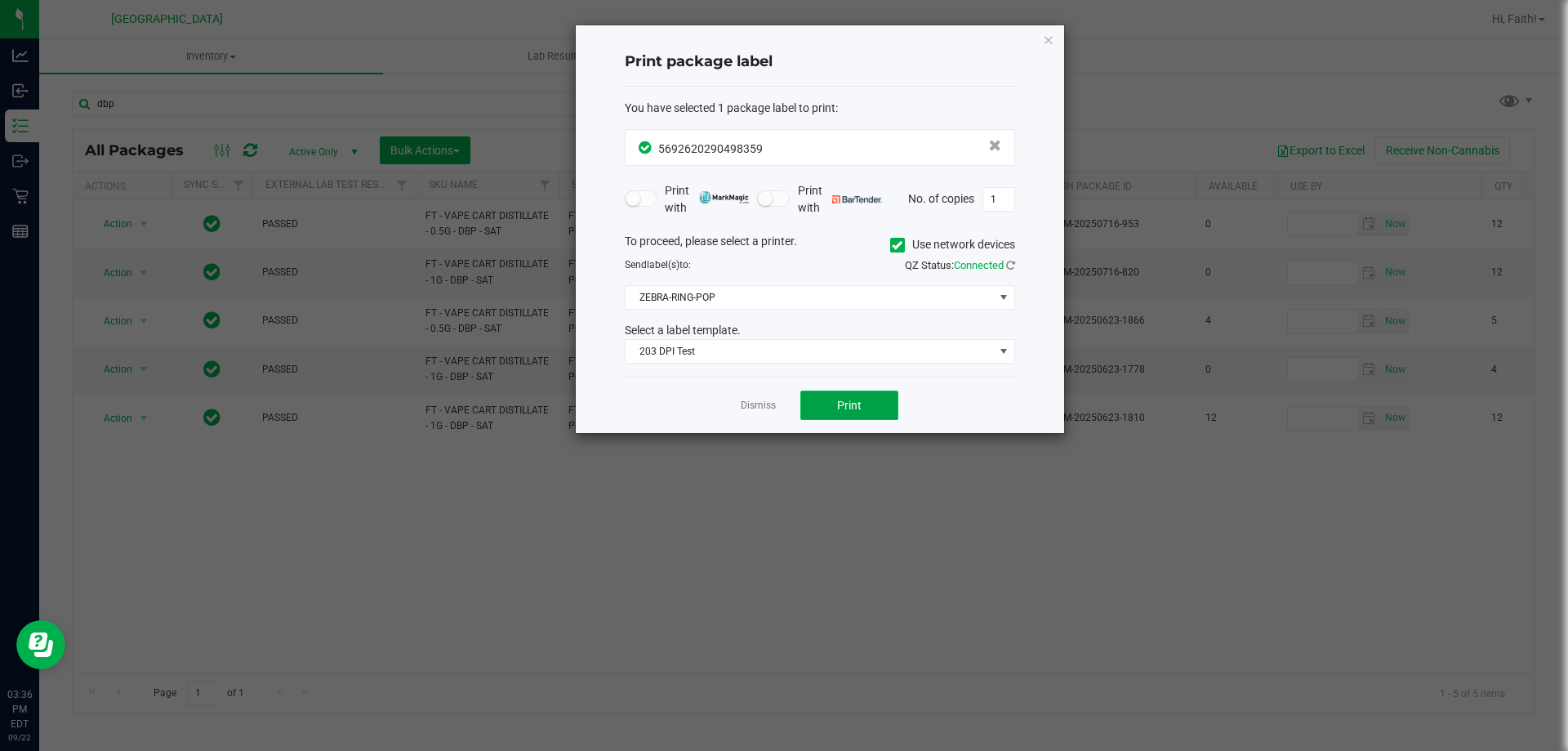
click at [844, 405] on span "Print" at bounding box center [849, 404] width 24 height 13
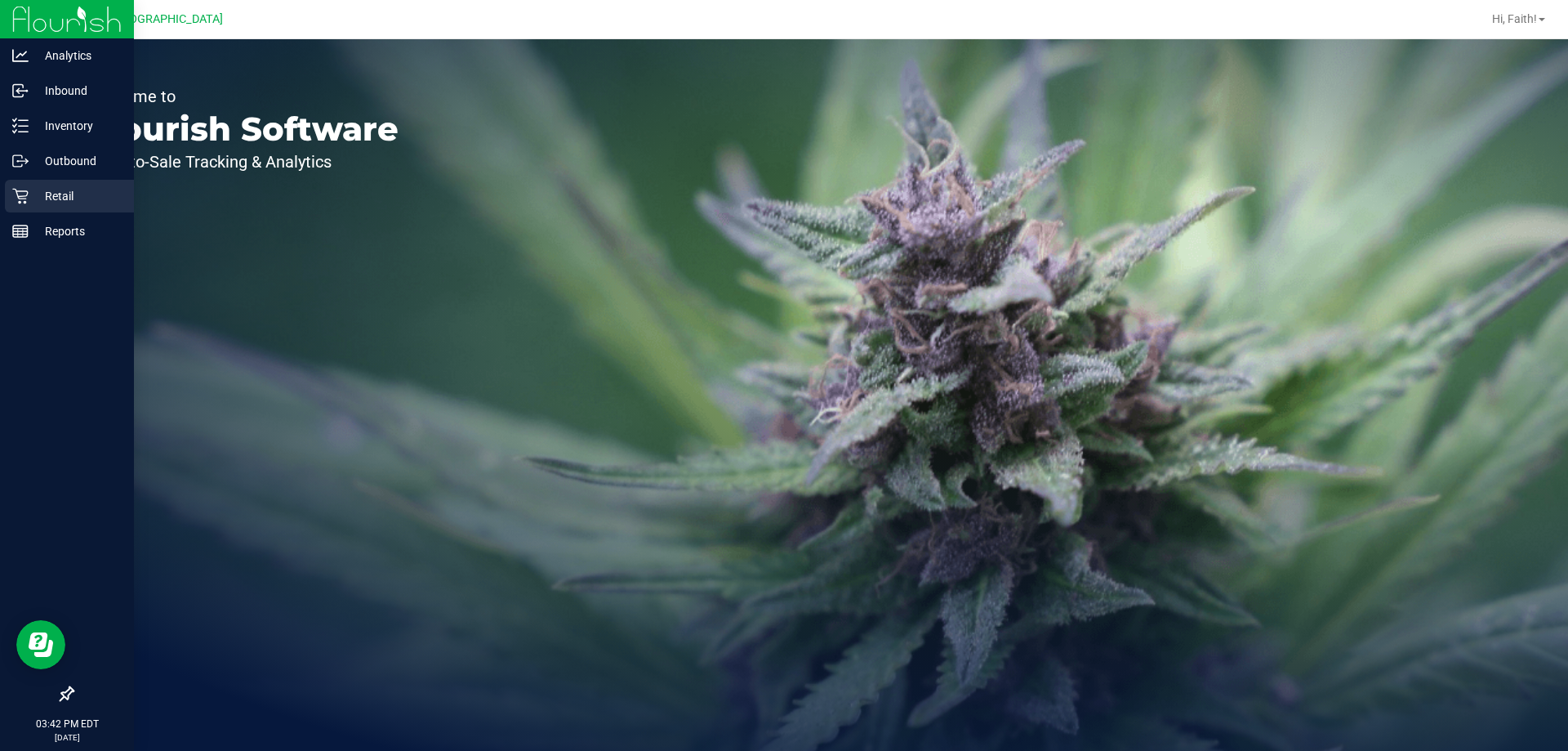
click at [20, 198] on icon at bounding box center [21, 196] width 17 height 17
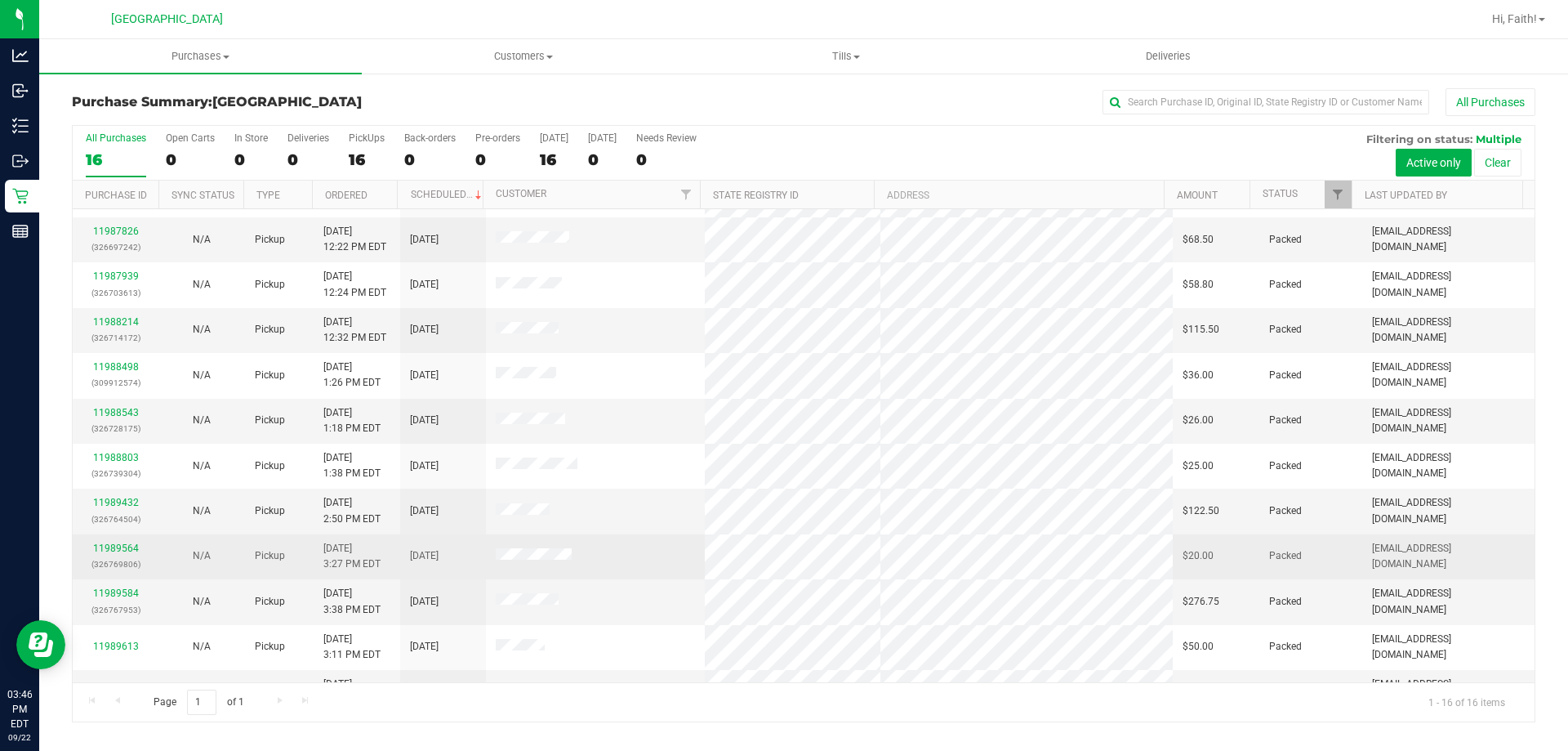
scroll to position [251, 0]
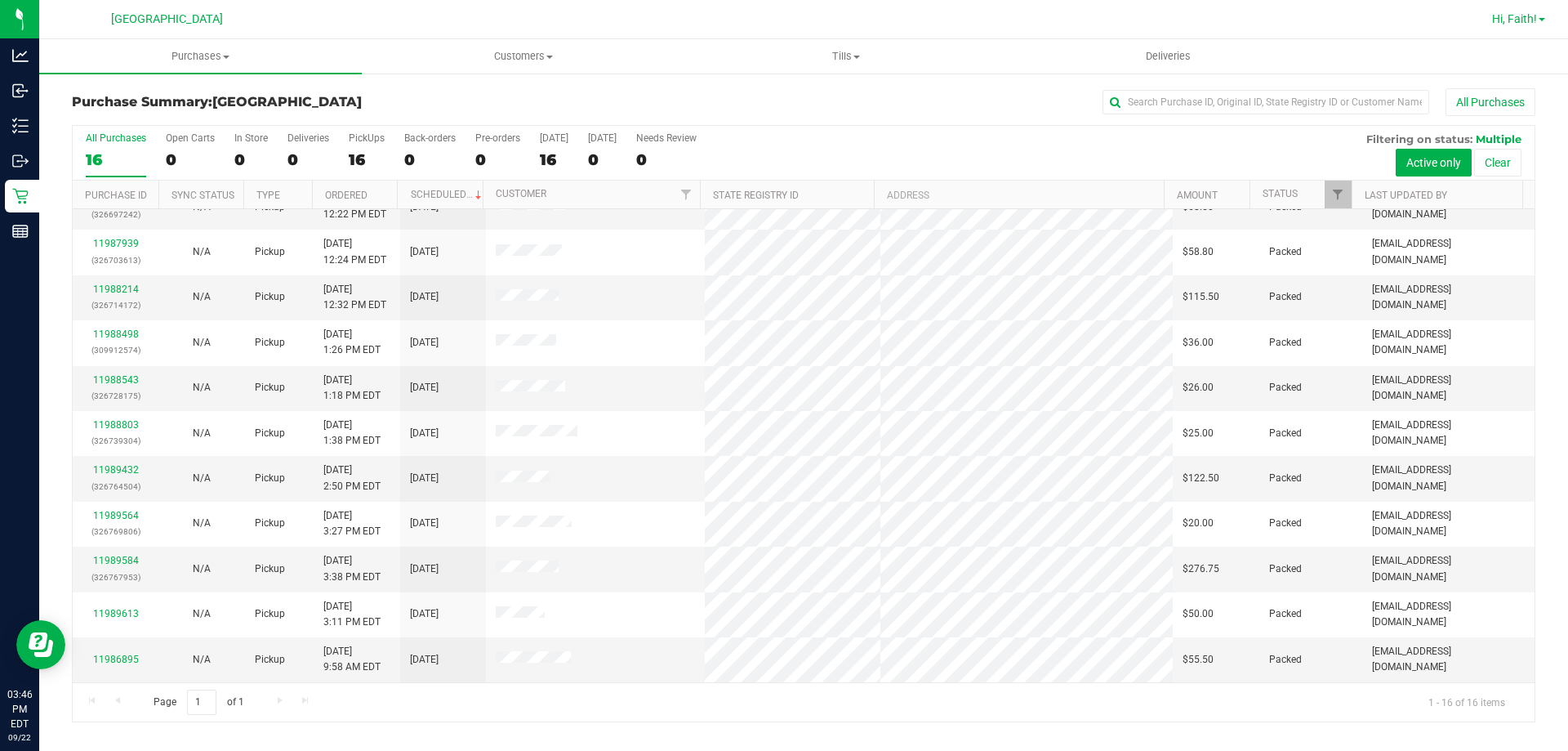
click at [1531, 18] on span "Hi, Faith!" at bounding box center [1515, 19] width 45 height 13
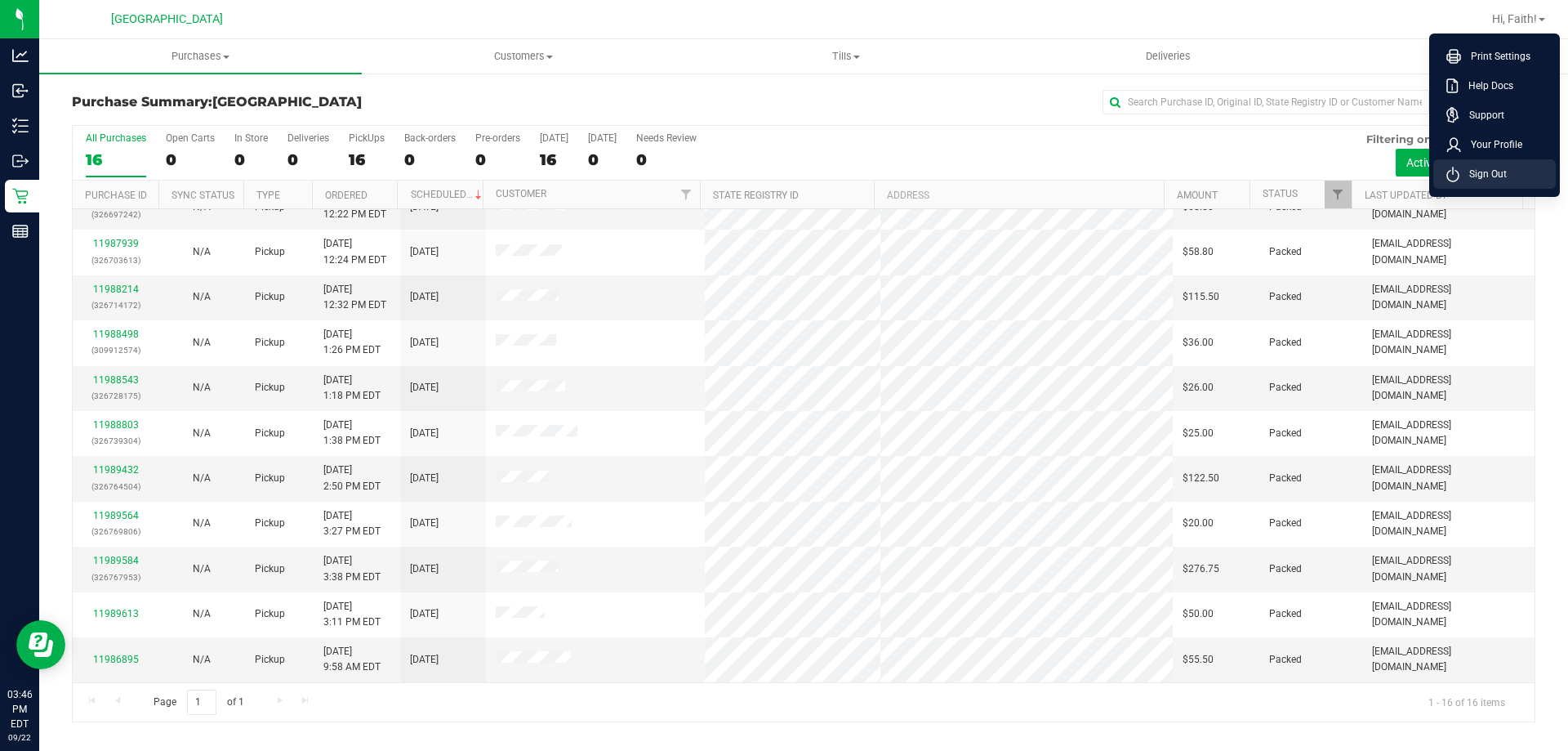
click at [1495, 161] on li "Sign Out" at bounding box center [1495, 174] width 122 height 29
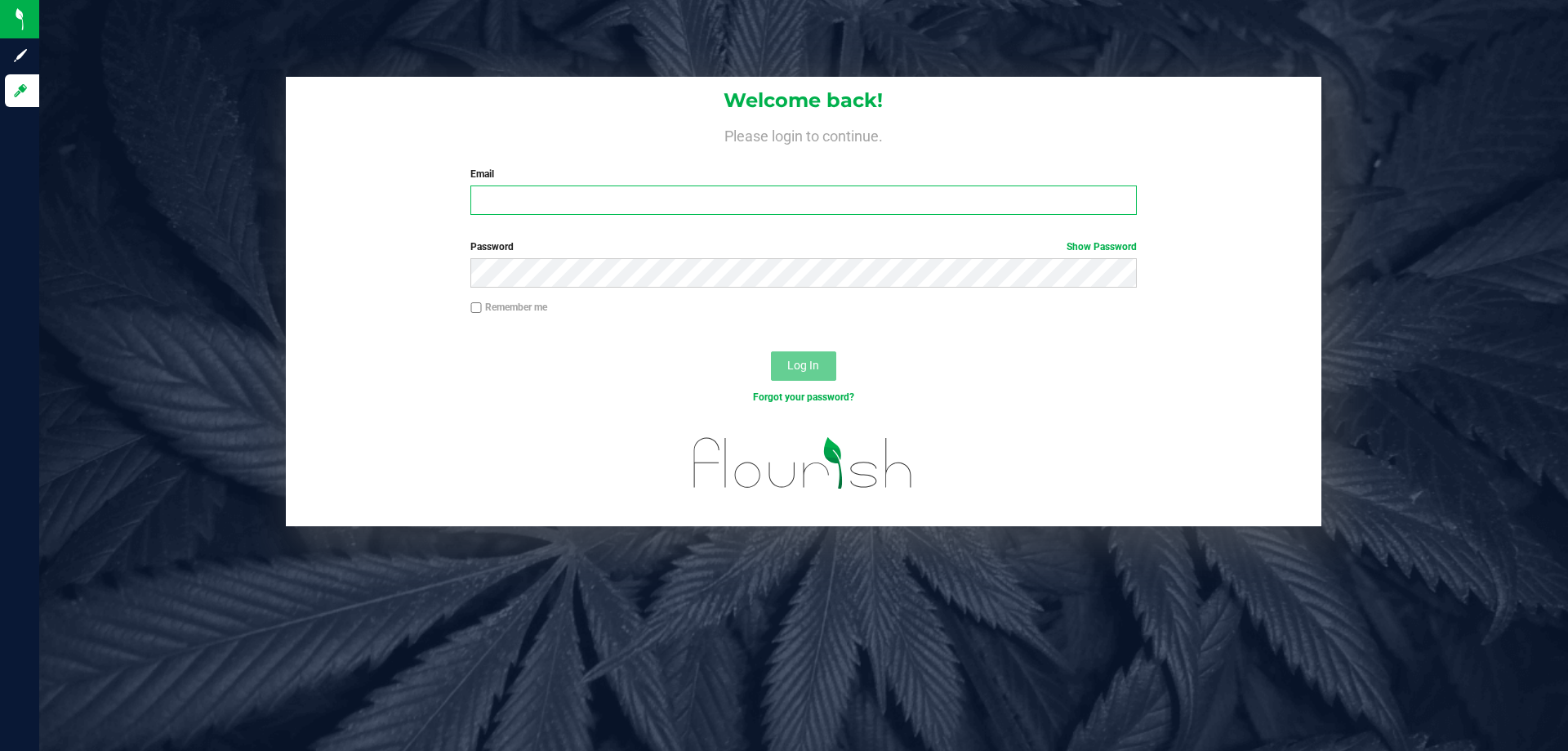
click at [519, 209] on input "Email" at bounding box center [803, 200] width 666 height 29
click at [615, 202] on input "Email" at bounding box center [803, 200] width 666 height 29
type input "[EMAIL_ADDRESS][DOMAIN_NAME]"
click at [771, 352] on button "Log In" at bounding box center [803, 366] width 66 height 29
